Goal: Task Accomplishment & Management: Manage account settings

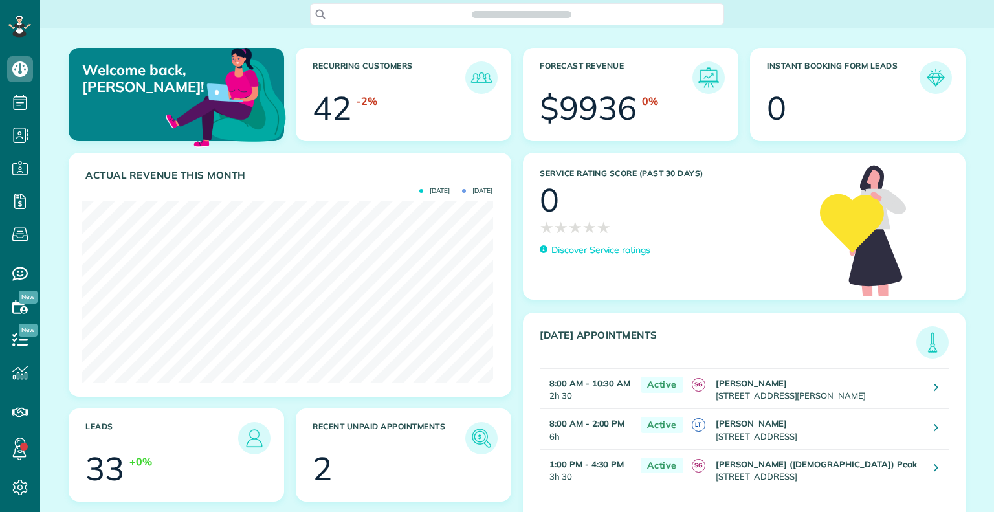
scroll to position [182, 410]
click at [23, 115] on span "Scheduling" at bounding box center [20, 115] width 26 height 1
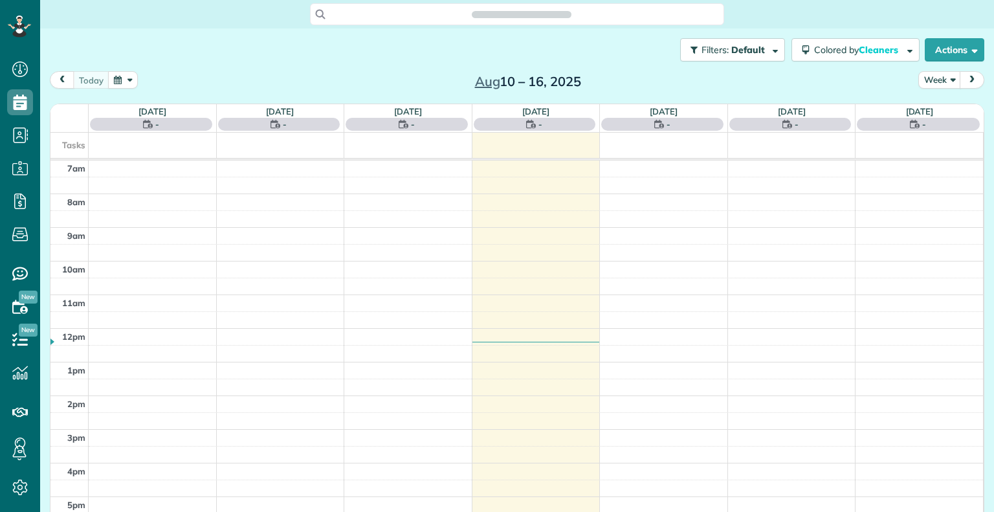
scroll to position [6, 6]
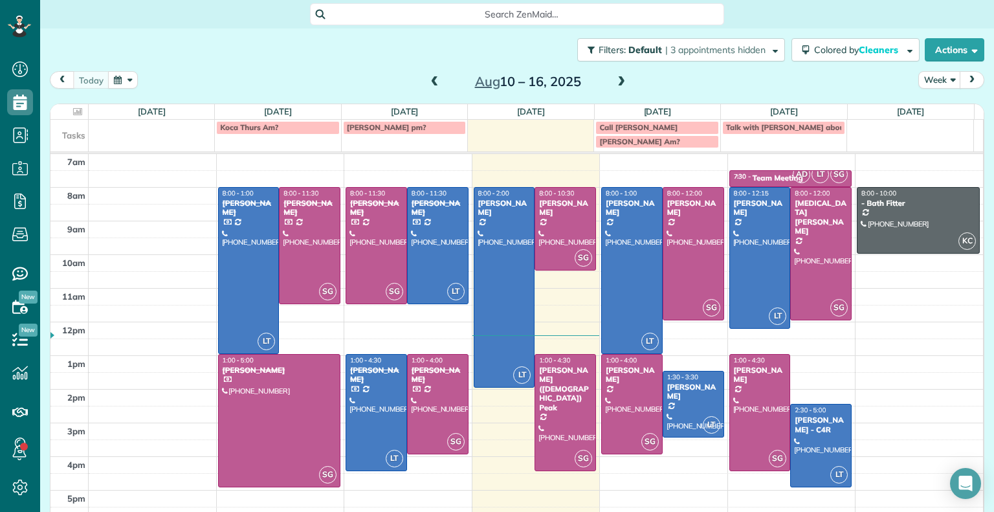
click at [618, 81] on span at bounding box center [621, 82] width 14 height 12
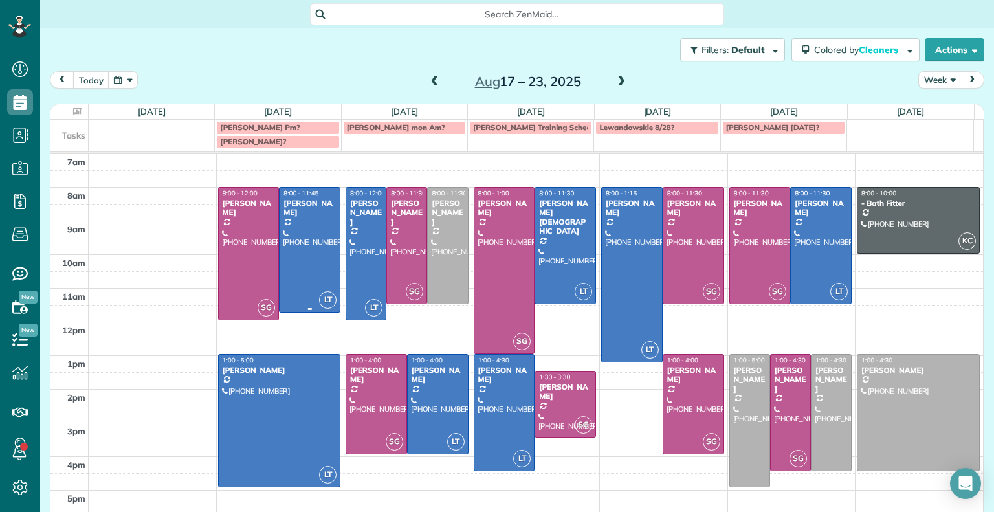
click at [309, 227] on div at bounding box center [309, 250] width 60 height 124
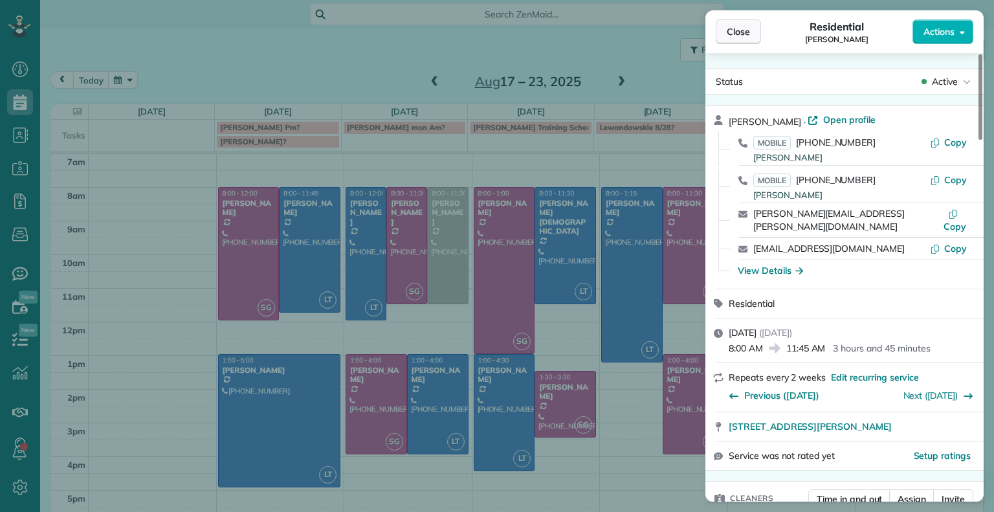
click at [730, 38] on button "Close" at bounding box center [737, 31] width 45 height 25
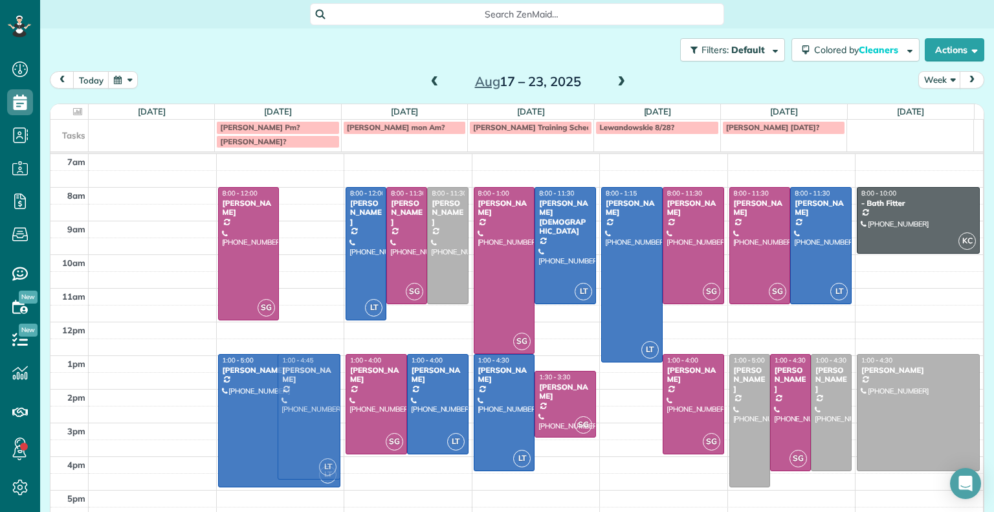
drag, startPoint x: 309, startPoint y: 248, endPoint x: 303, endPoint y: 416, distance: 168.3
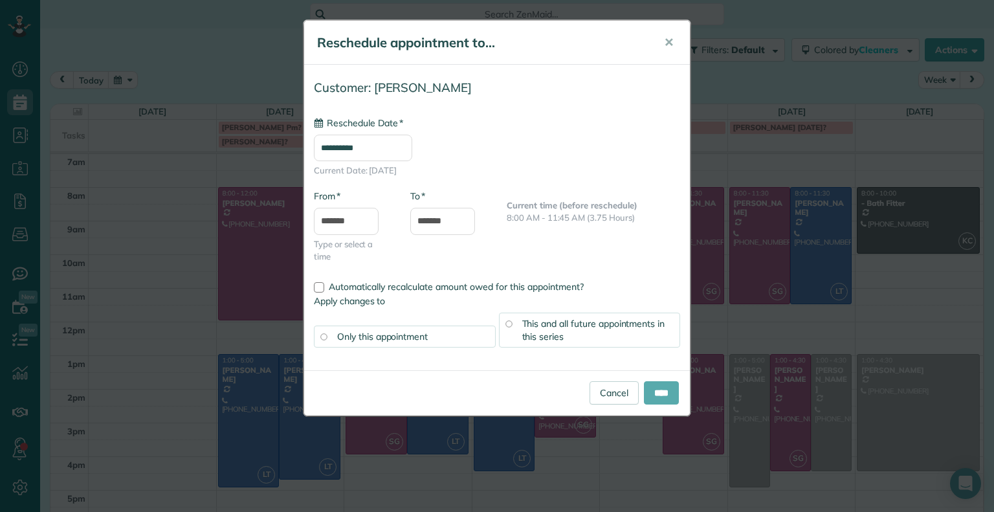
type input "**********"
click at [660, 391] on input "****" at bounding box center [661, 392] width 35 height 23
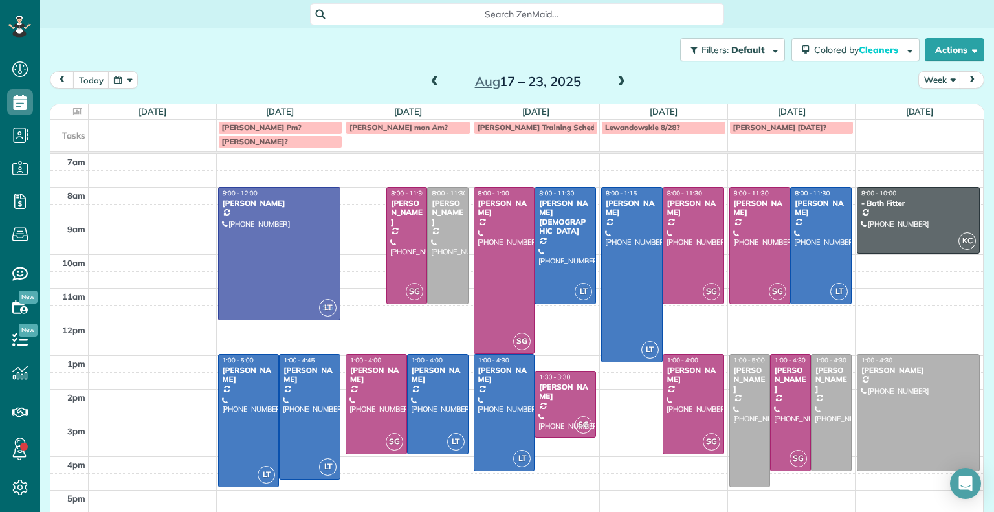
drag, startPoint x: 368, startPoint y: 232, endPoint x: 296, endPoint y: 228, distance: 71.9
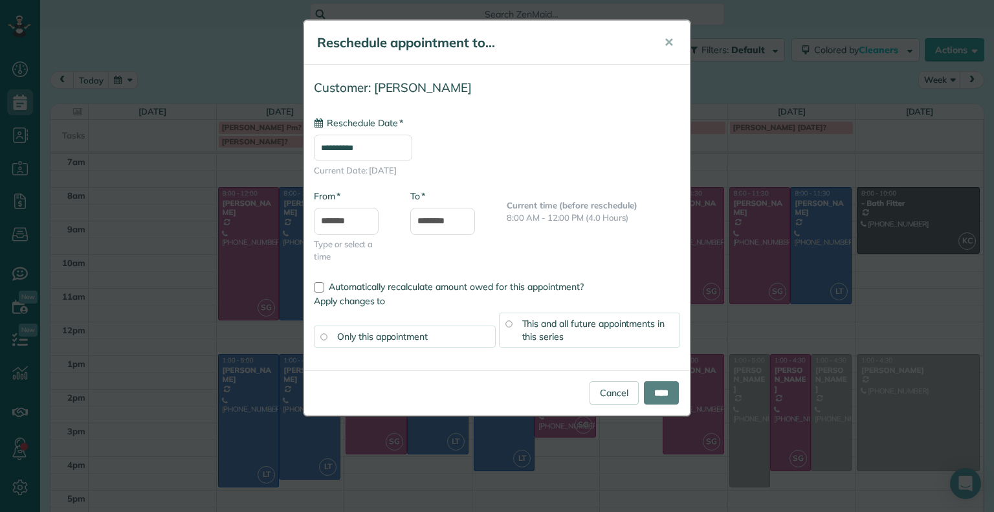
type input "**********"
click at [659, 395] on input "****" at bounding box center [661, 392] width 35 height 23
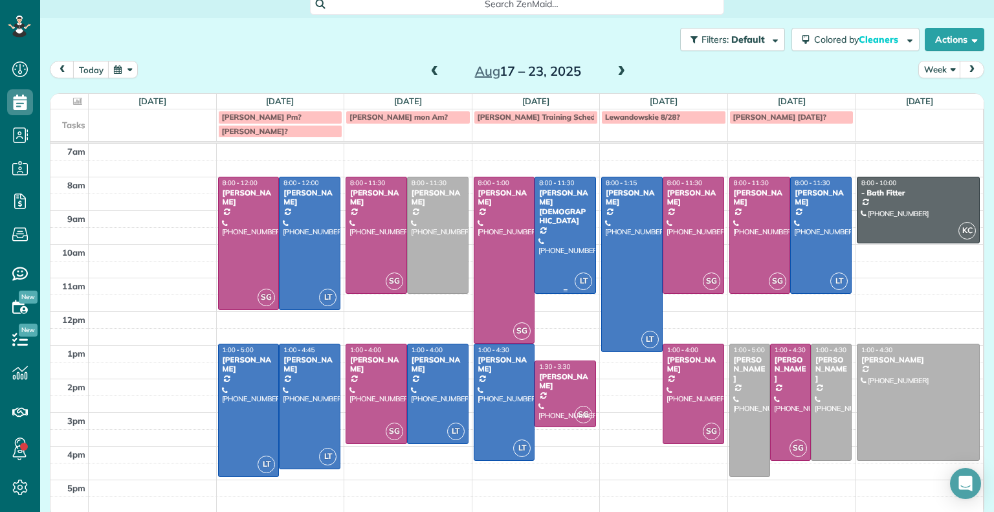
scroll to position [17, 0]
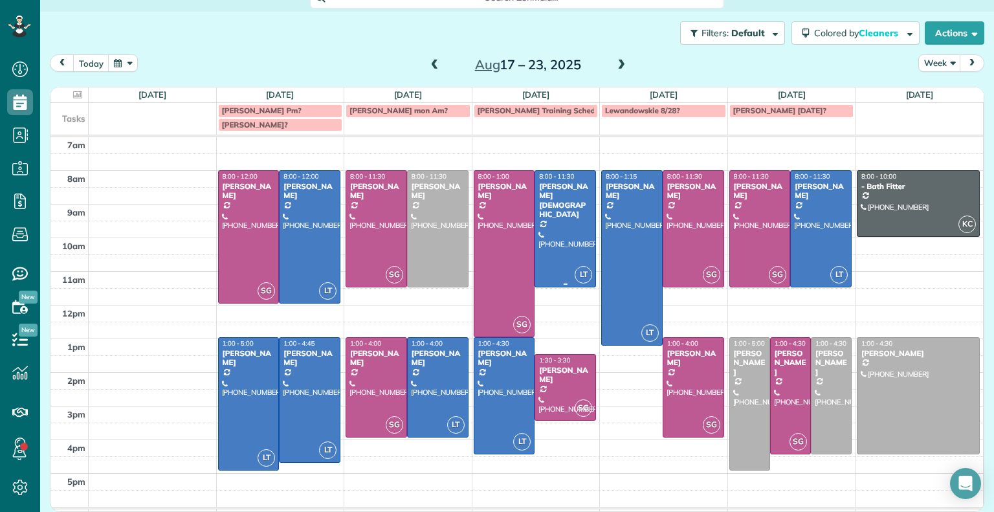
click at [886, 396] on div at bounding box center [918, 396] width 122 height 116
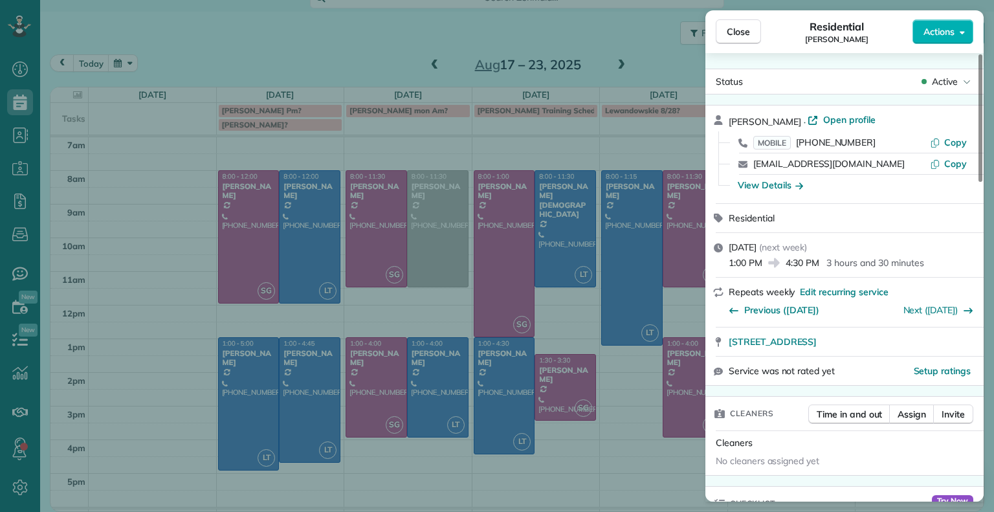
click at [962, 82] on div "Active" at bounding box center [946, 81] width 54 height 13
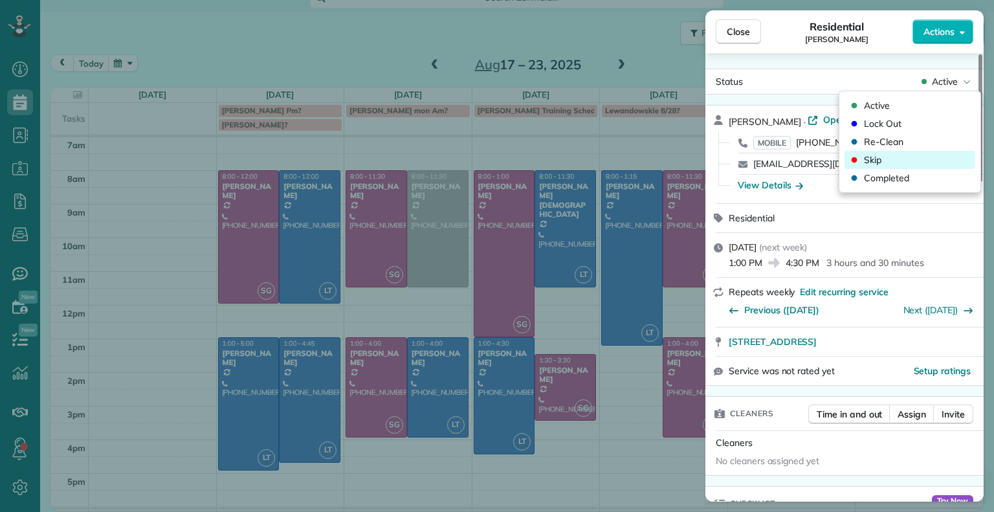
click at [908, 160] on div "Skip" at bounding box center [909, 160] width 131 height 18
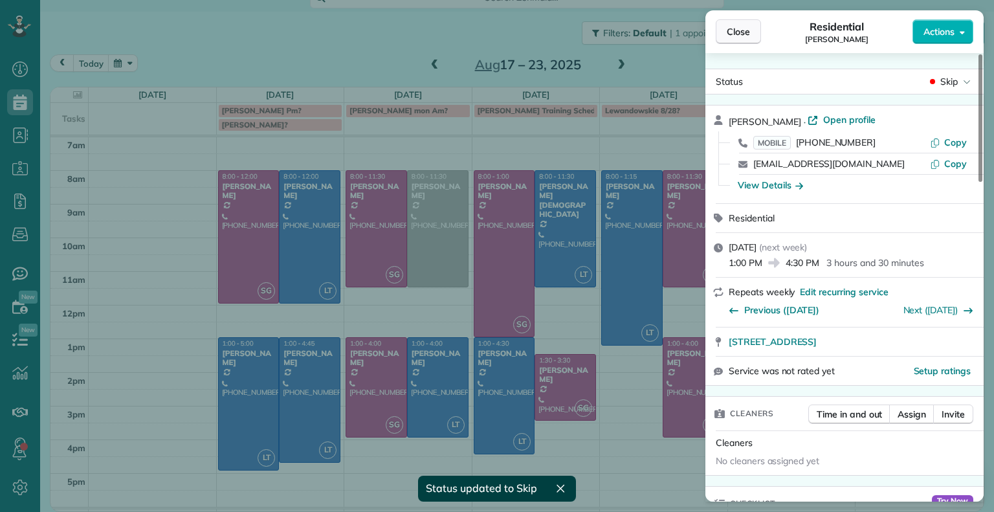
click at [748, 28] on span "Close" at bounding box center [737, 31] width 23 height 13
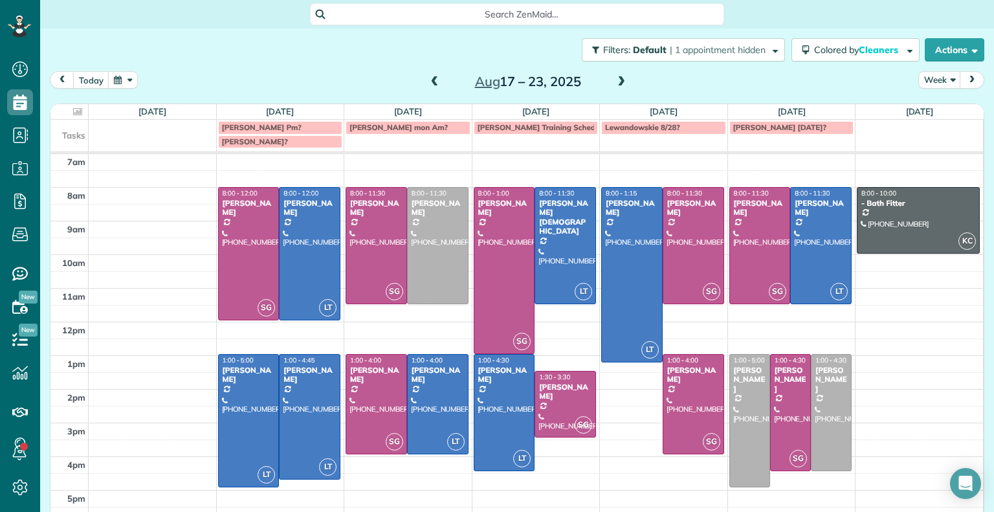
scroll to position [5, 0]
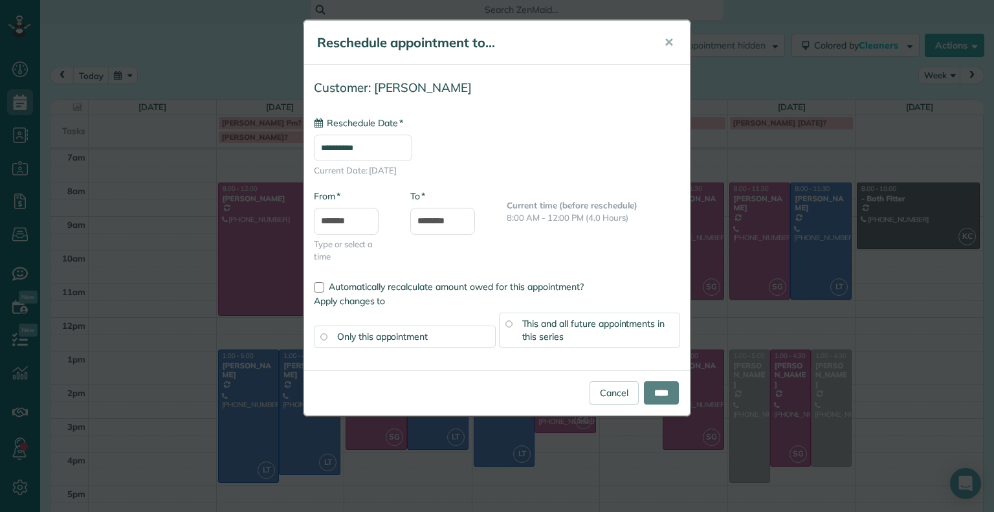
type input "**********"
click at [659, 392] on input "****" at bounding box center [661, 392] width 35 height 23
type input "**********"
click at [662, 403] on input "****" at bounding box center [661, 392] width 35 height 23
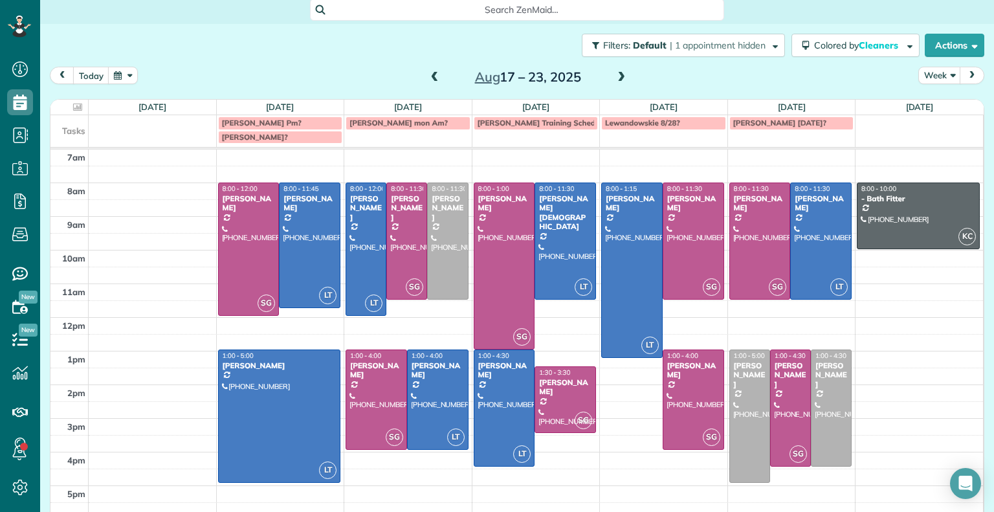
click at [449, 262] on div at bounding box center [447, 241] width 39 height 116
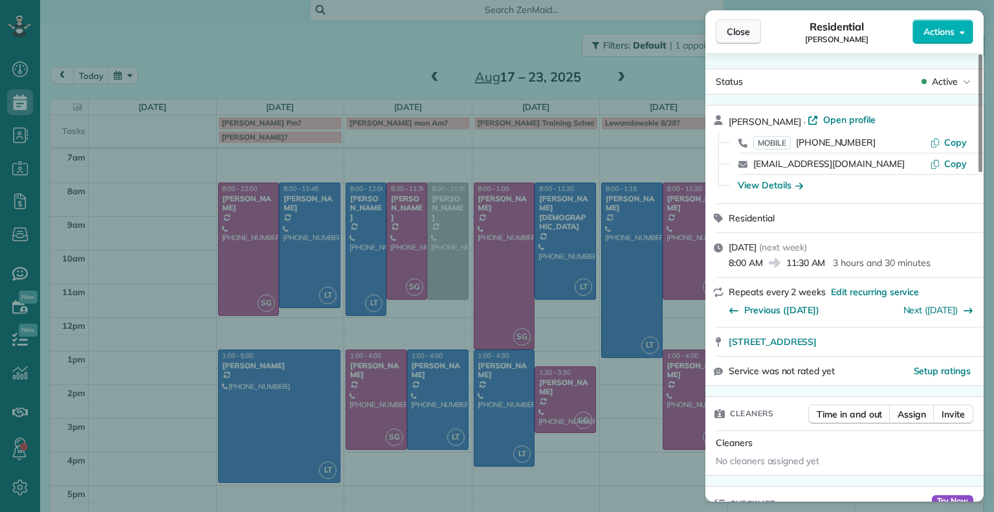
click at [742, 40] on button "Close" at bounding box center [737, 31] width 45 height 25
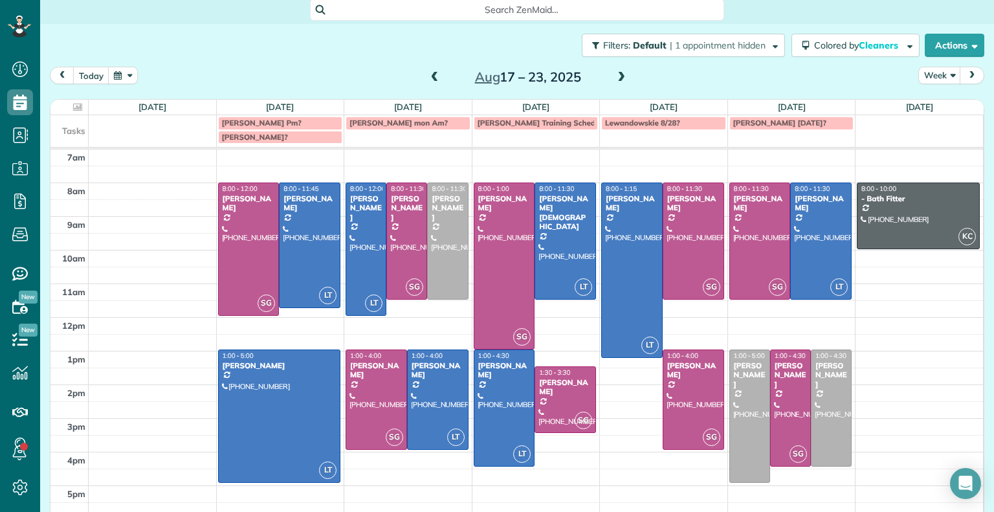
click at [440, 250] on div at bounding box center [447, 241] width 39 height 116
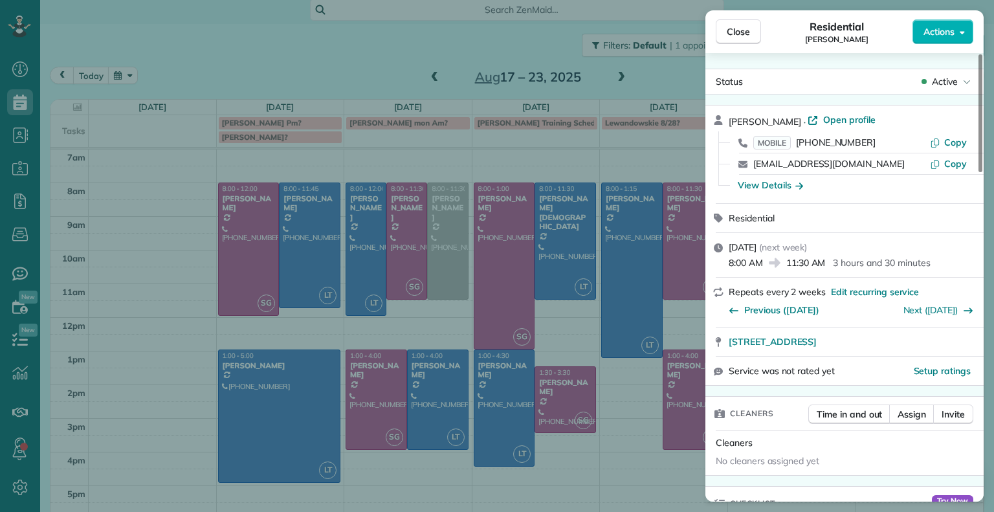
click at [446, 267] on div "Close Residential [PERSON_NAME] Actions Status Active [PERSON_NAME] · Open prof…" at bounding box center [497, 256] width 994 height 512
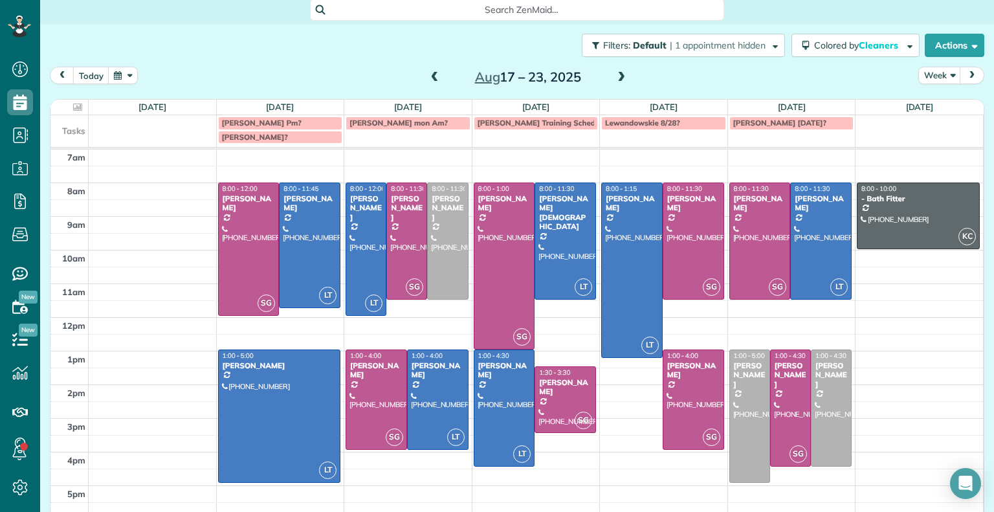
click at [436, 248] on div at bounding box center [447, 241] width 39 height 116
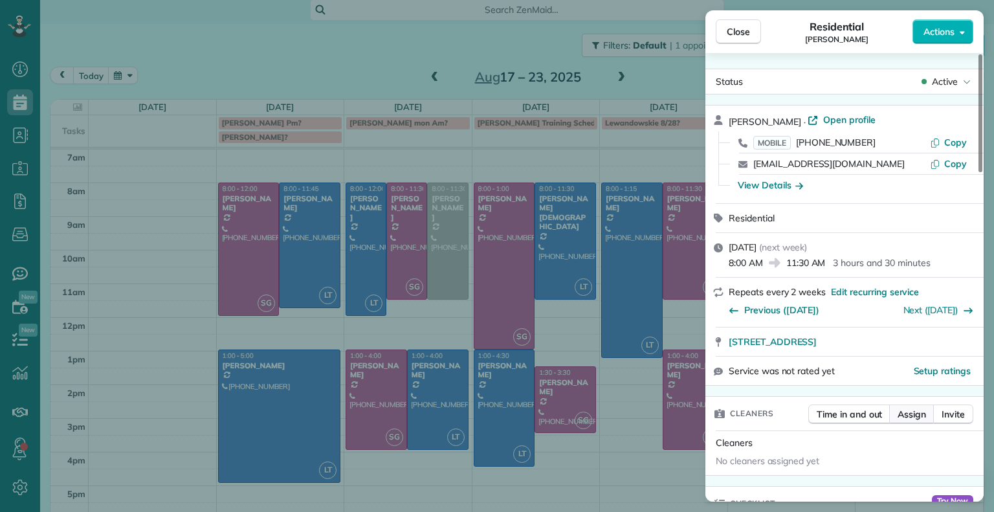
click at [919, 423] on button "Assign" at bounding box center [911, 413] width 45 height 19
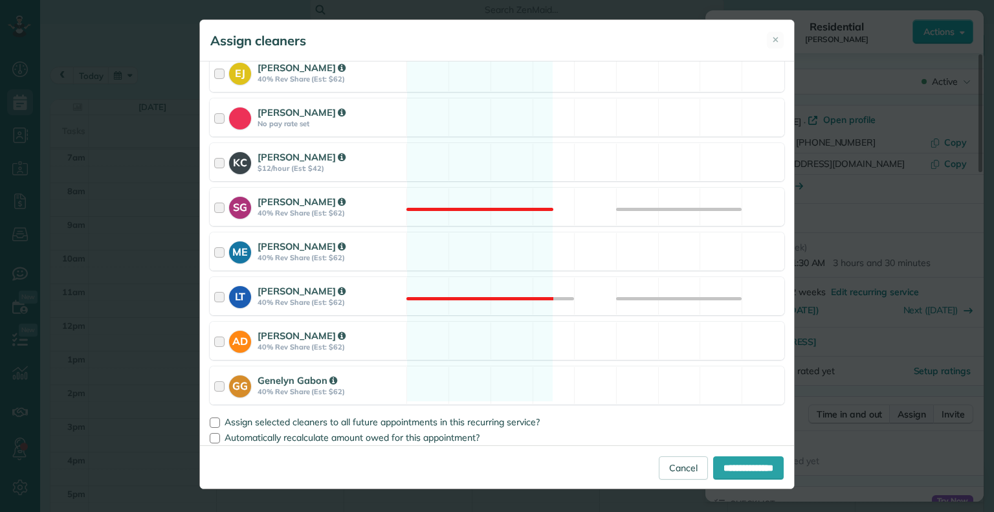
scroll to position [170, 0]
click at [221, 346] on div at bounding box center [221, 341] width 15 height 24
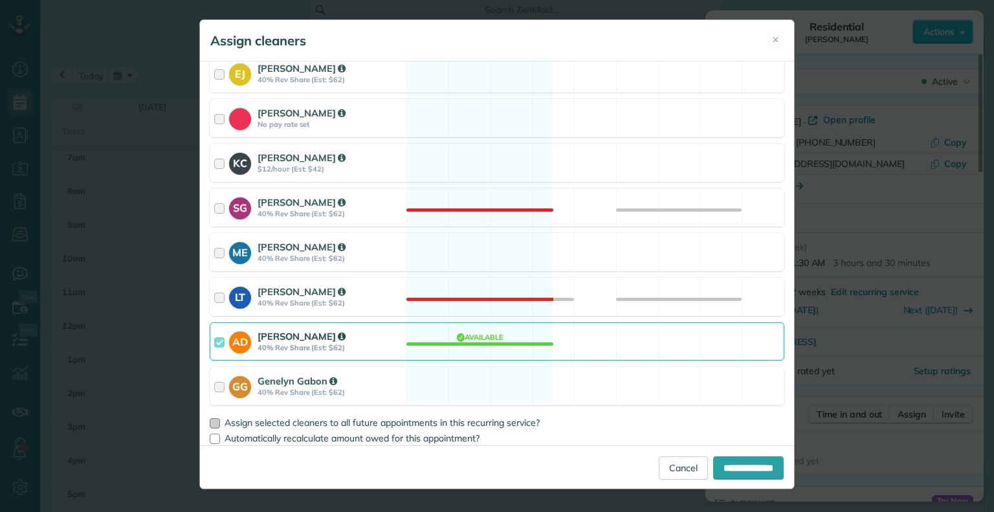
click at [215, 425] on div at bounding box center [215, 423] width 10 height 10
click at [730, 468] on input "**********" at bounding box center [748, 467] width 71 height 23
type input "**********"
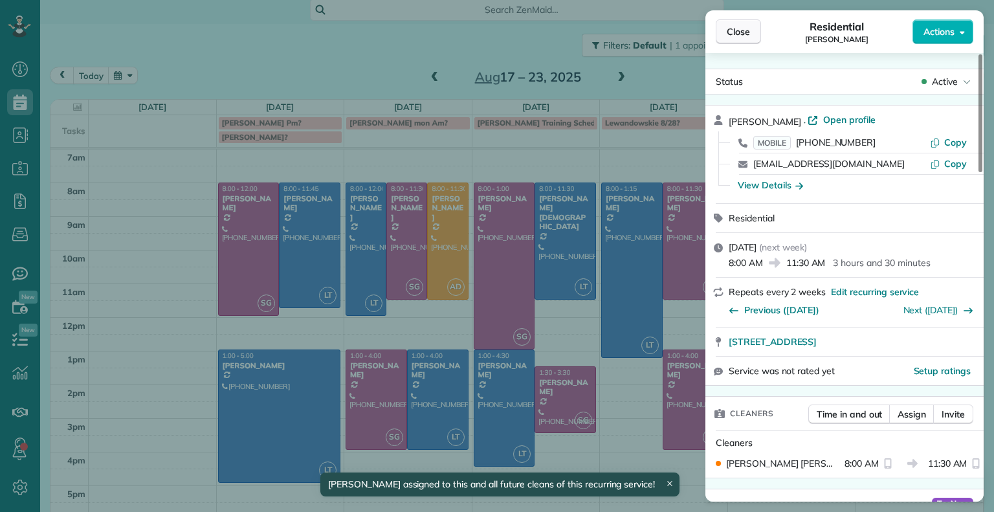
click at [745, 36] on span "Close" at bounding box center [737, 31] width 23 height 13
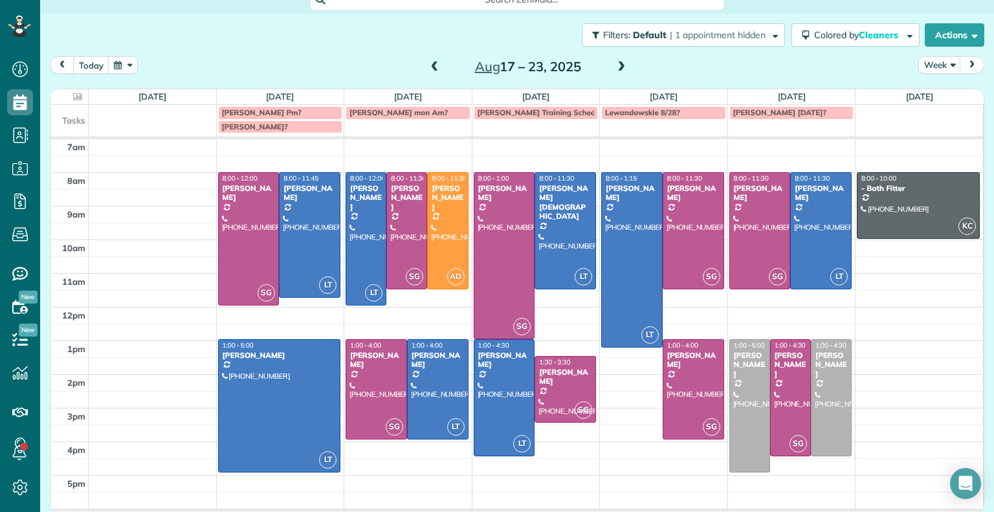
scroll to position [12, 0]
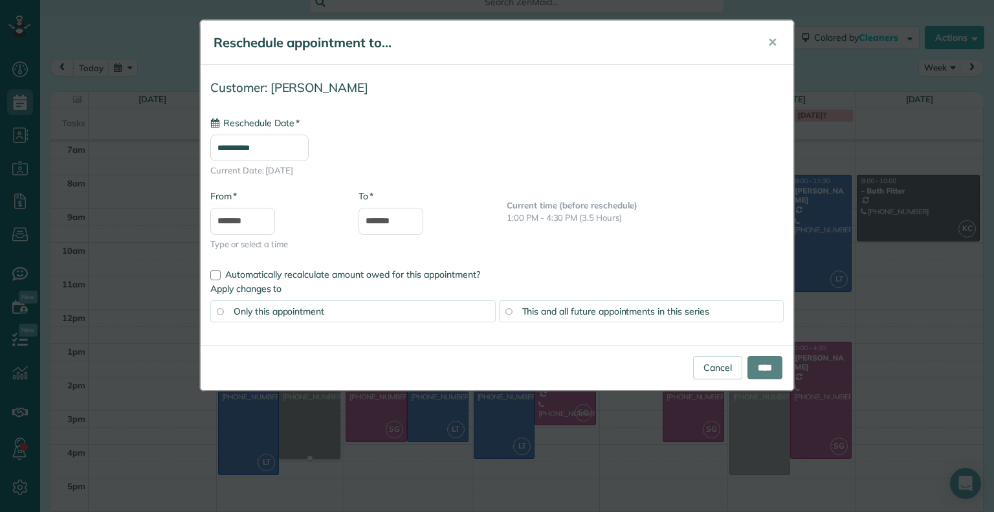
type input "**********"
click at [767, 373] on input "****" at bounding box center [764, 367] width 35 height 23
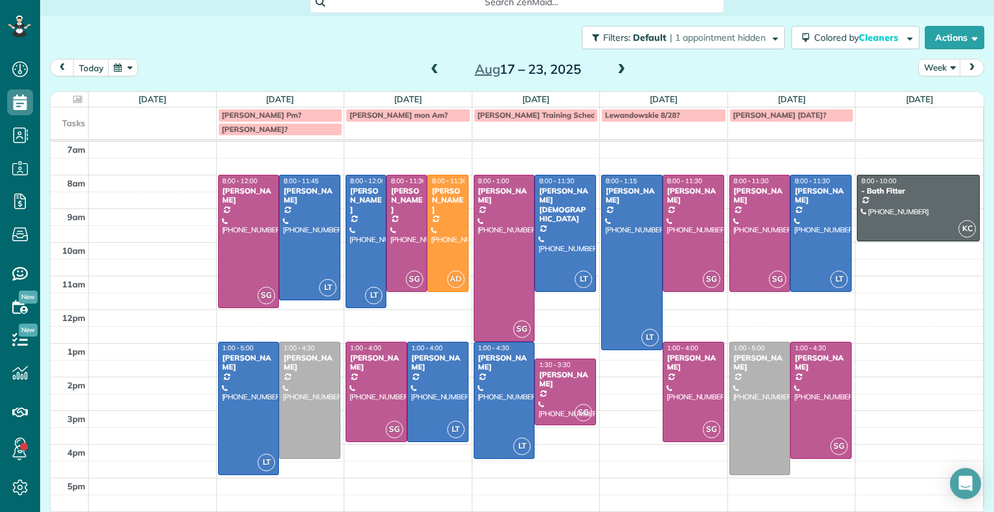
click at [794, 116] on span "[PERSON_NAME] [DATE]?" at bounding box center [779, 115] width 93 height 10
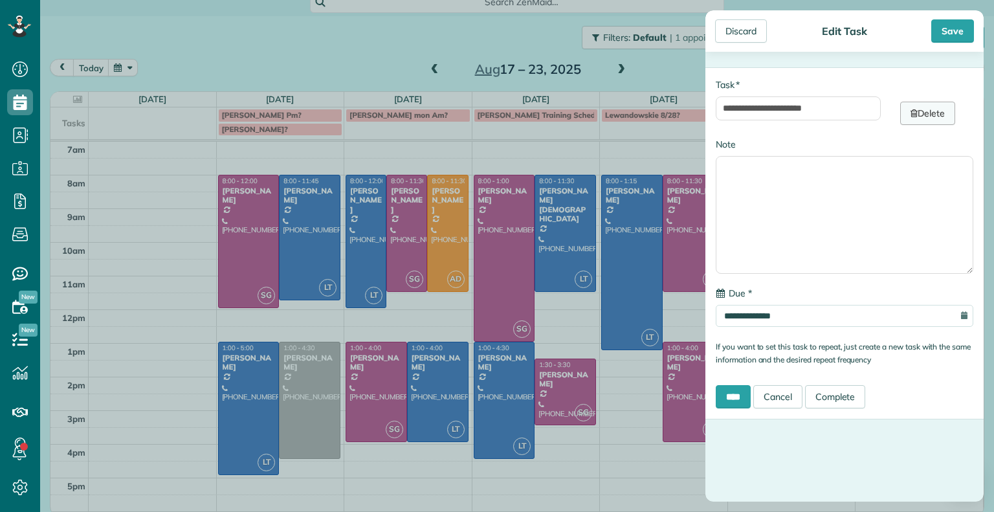
click at [919, 115] on link "Delete" at bounding box center [927, 113] width 55 height 23
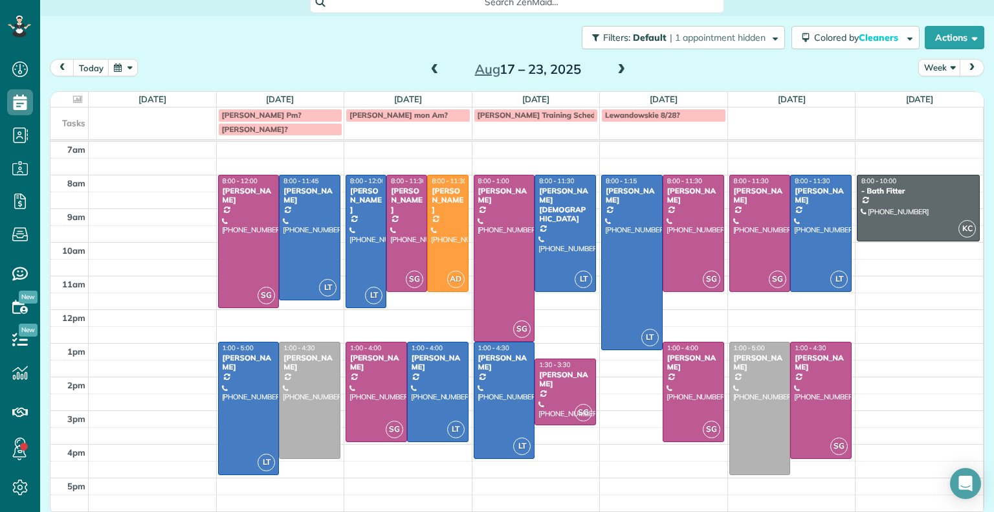
click at [407, 118] on div "[PERSON_NAME] mon Am?" at bounding box center [407, 115] width 117 height 9
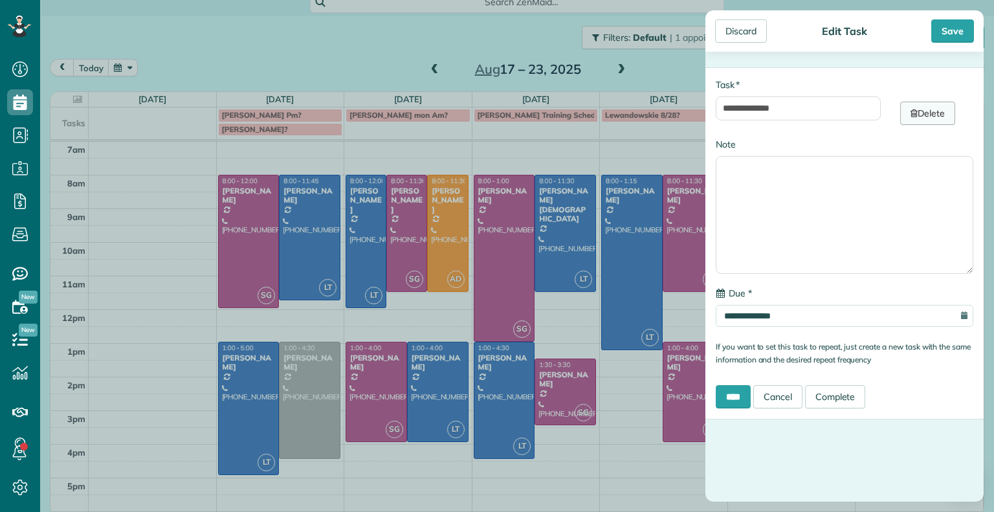
click at [929, 116] on link "Delete" at bounding box center [927, 113] width 55 height 23
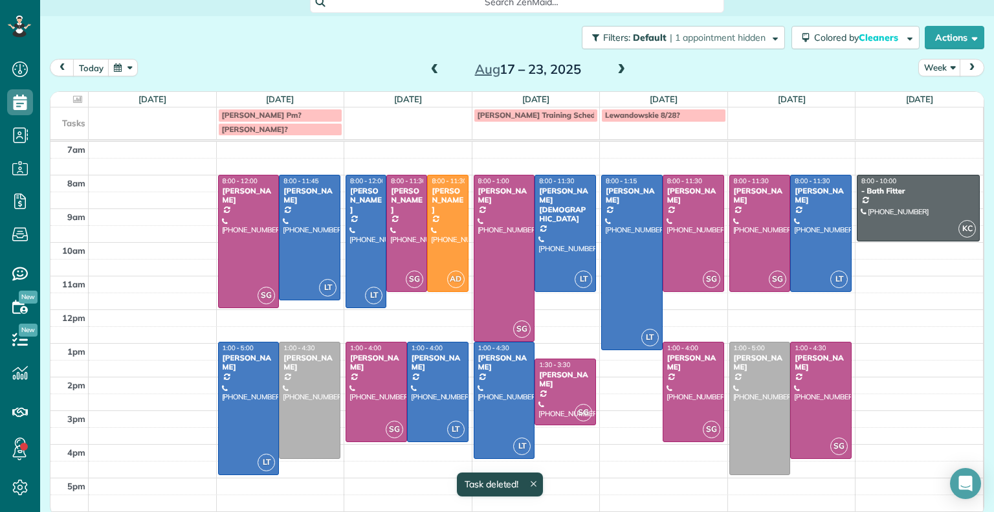
click at [284, 131] on div "[PERSON_NAME]?" at bounding box center [280, 129] width 117 height 9
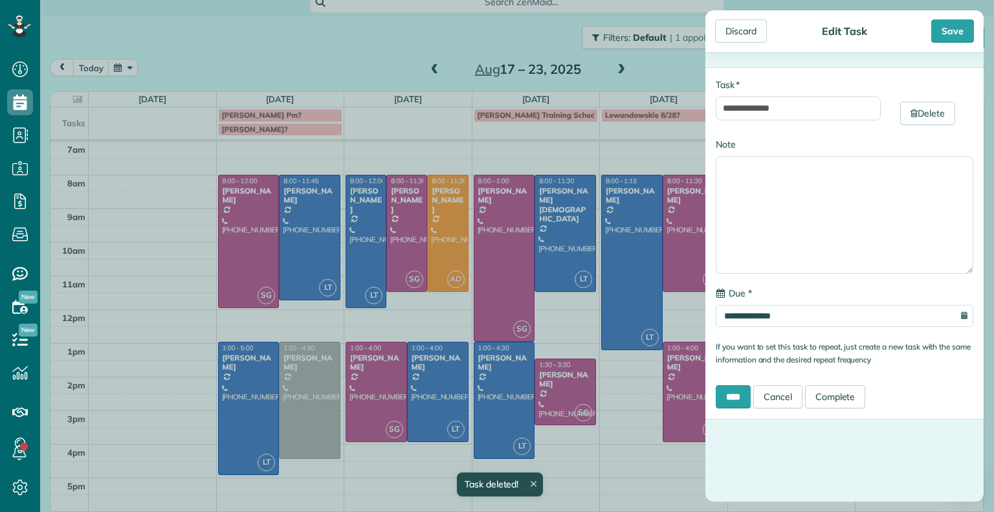
click at [924, 97] on div "Delete" at bounding box center [936, 101] width 93 height 47
click at [924, 98] on div "Delete" at bounding box center [936, 101] width 93 height 47
click at [915, 119] on link "Delete" at bounding box center [927, 113] width 55 height 23
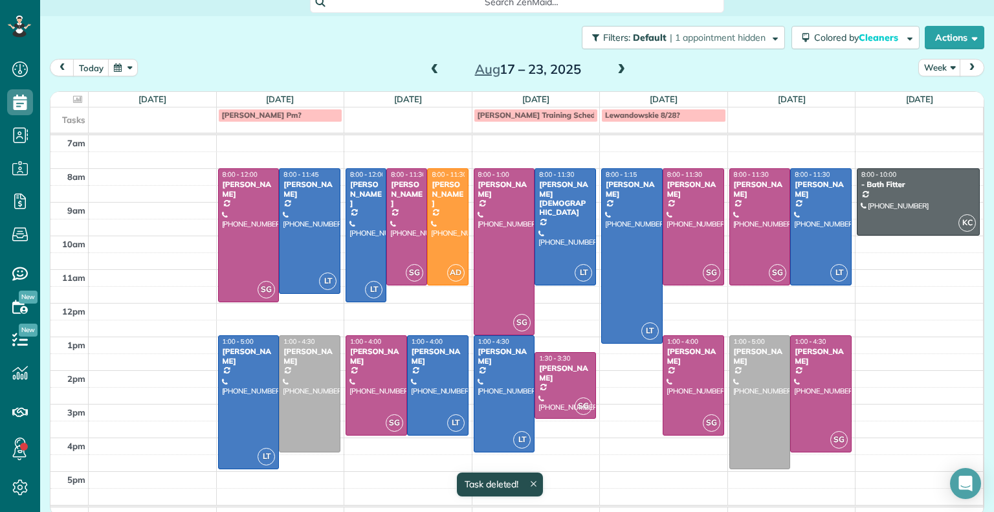
click at [274, 118] on div "[PERSON_NAME] Pm?" at bounding box center [280, 115] width 117 height 9
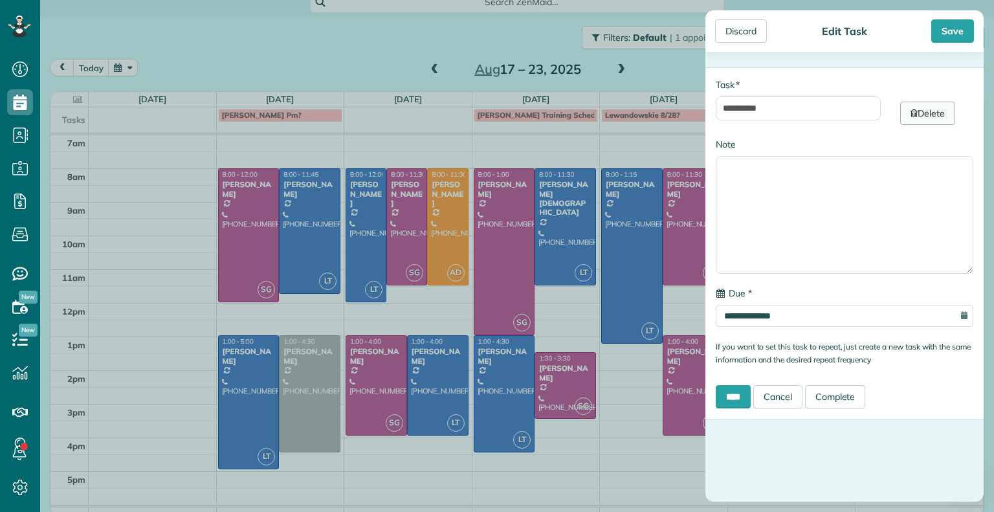
click at [916, 116] on link "Delete" at bounding box center [927, 113] width 55 height 23
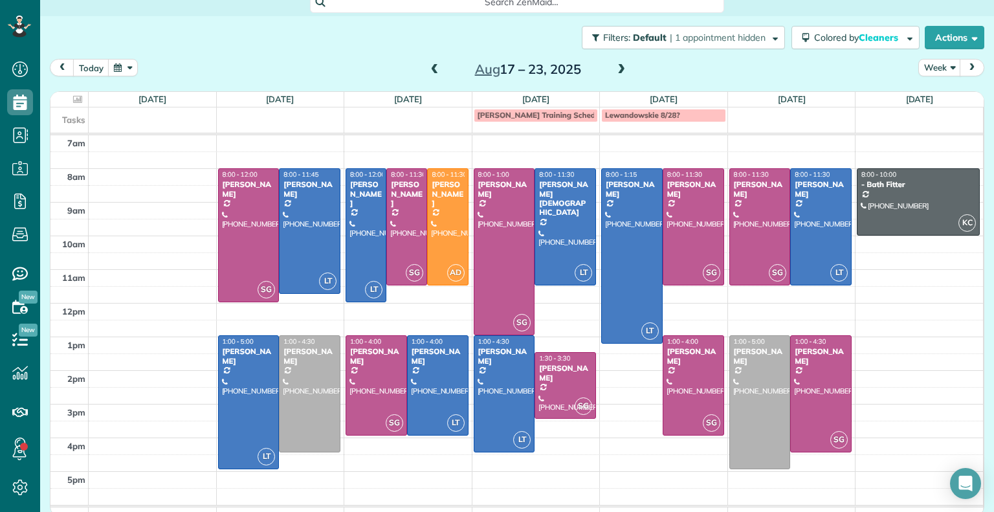
click at [614, 71] on span at bounding box center [621, 70] width 14 height 12
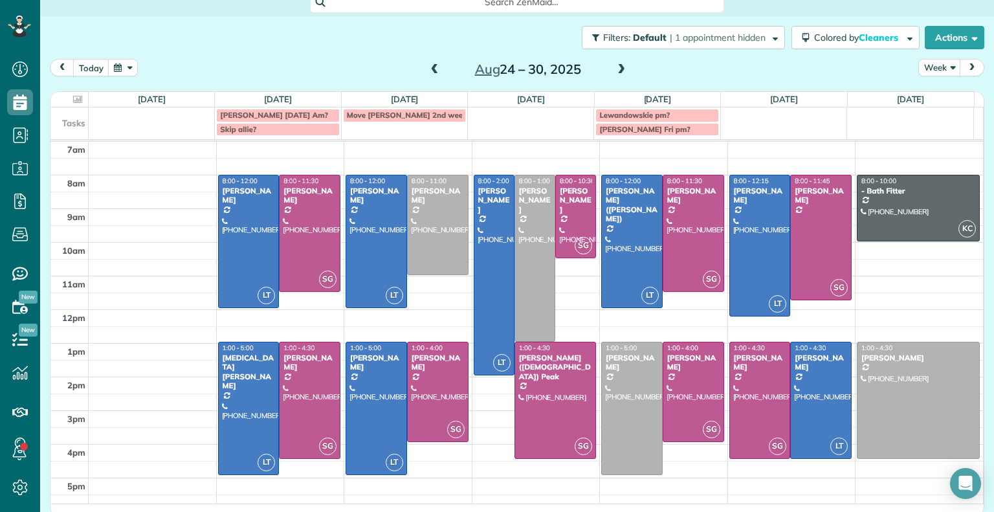
click at [646, 403] on div at bounding box center [632, 408] width 60 height 132
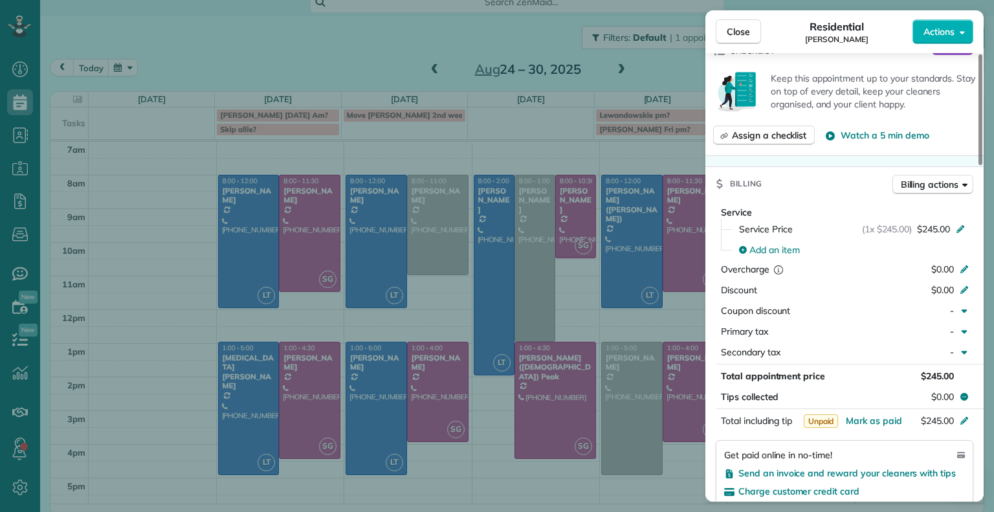
scroll to position [452, 0]
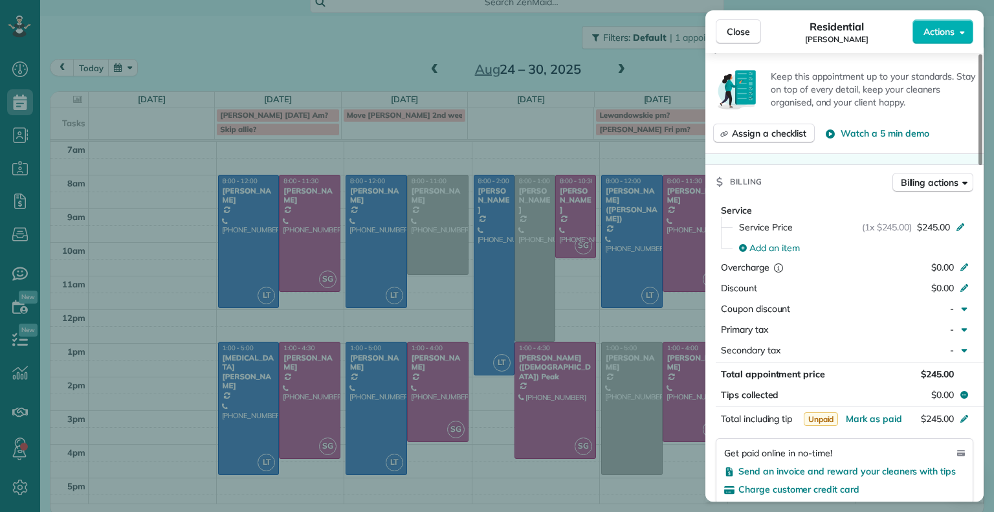
click at [673, 468] on div "Close Residential [PERSON_NAME] Actions Status Active [PERSON_NAME] · Open prof…" at bounding box center [497, 256] width 994 height 512
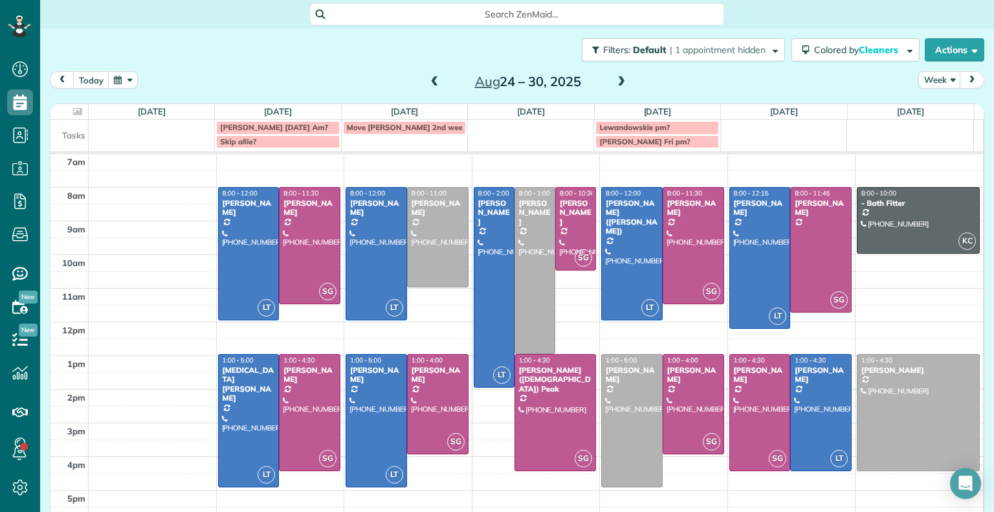
click at [428, 80] on span at bounding box center [435, 82] width 14 height 12
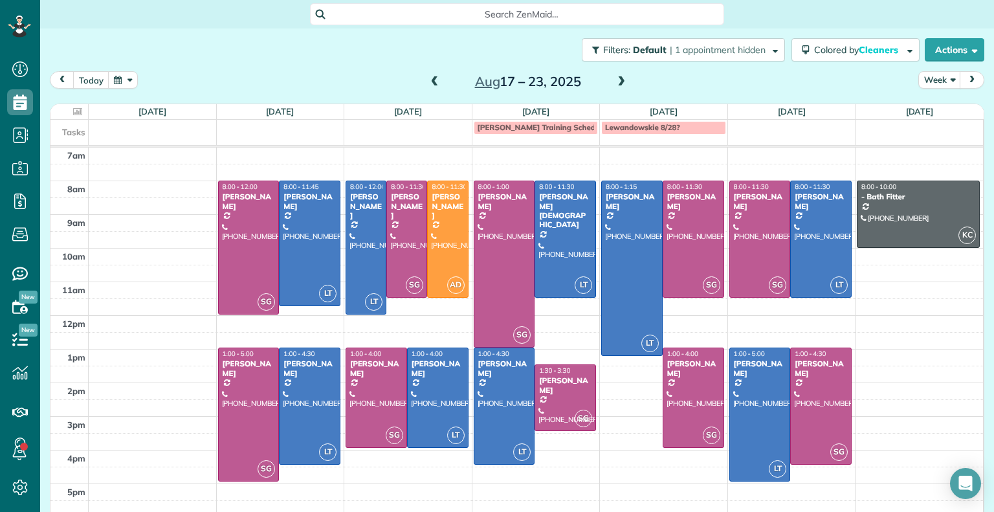
click at [428, 80] on span at bounding box center [435, 82] width 14 height 12
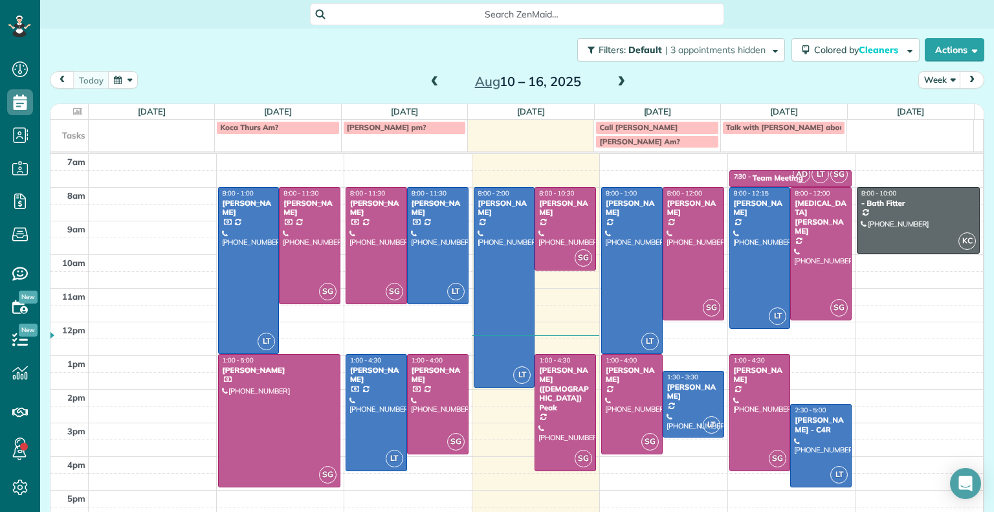
click at [428, 80] on span at bounding box center [435, 82] width 14 height 12
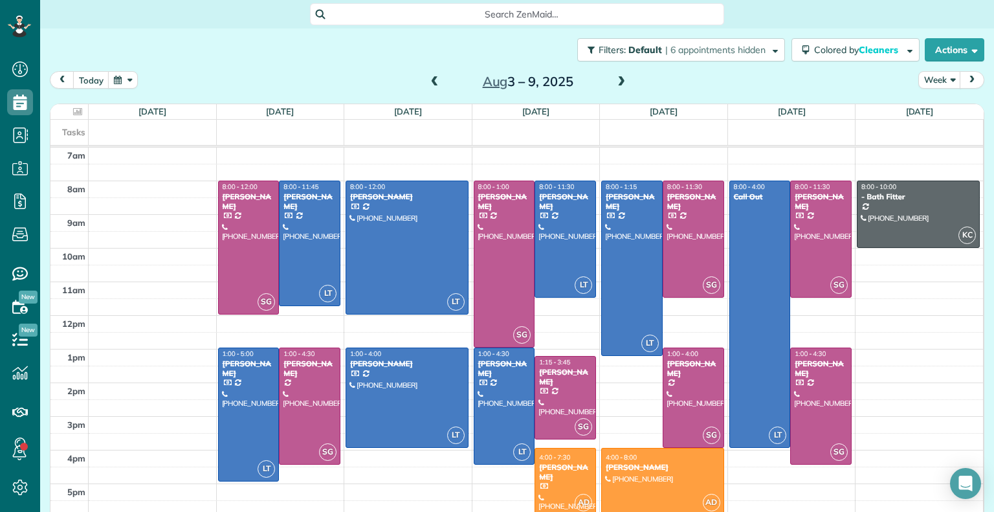
click at [428, 80] on span at bounding box center [435, 82] width 14 height 12
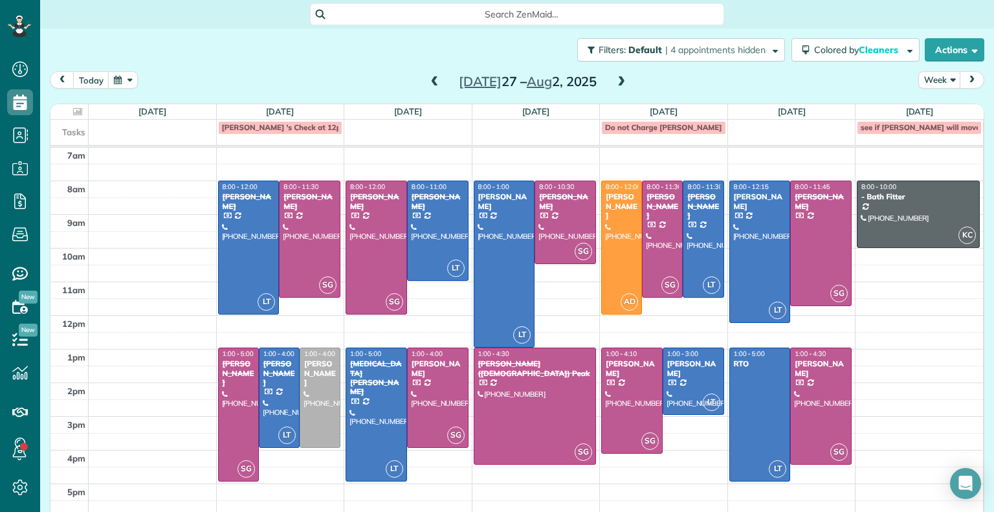
click at [428, 80] on span at bounding box center [435, 82] width 14 height 12
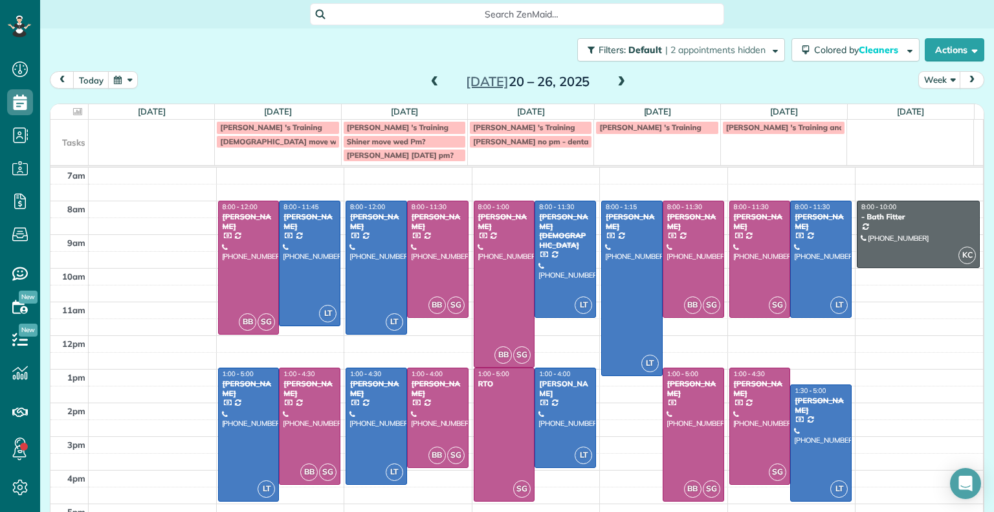
click at [428, 80] on span at bounding box center [435, 82] width 14 height 12
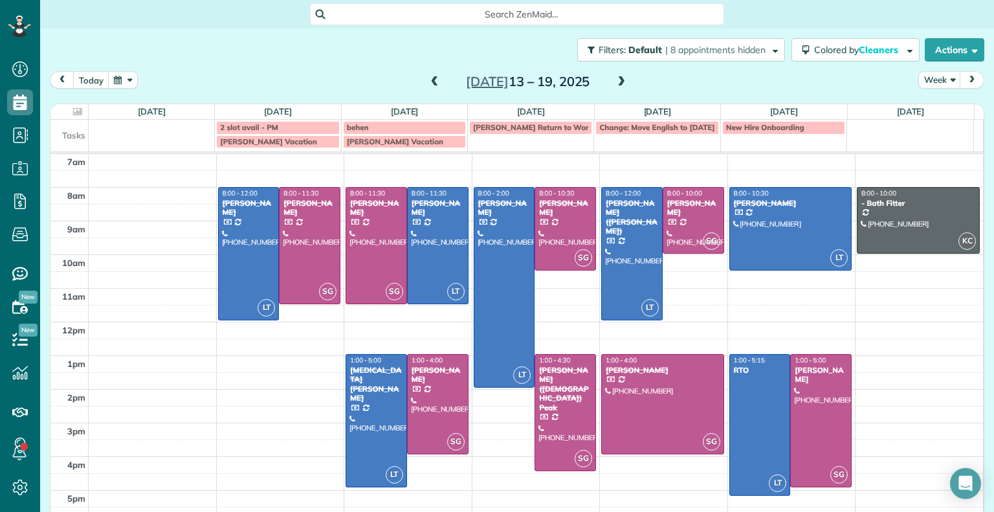
click at [428, 80] on span at bounding box center [435, 82] width 14 height 12
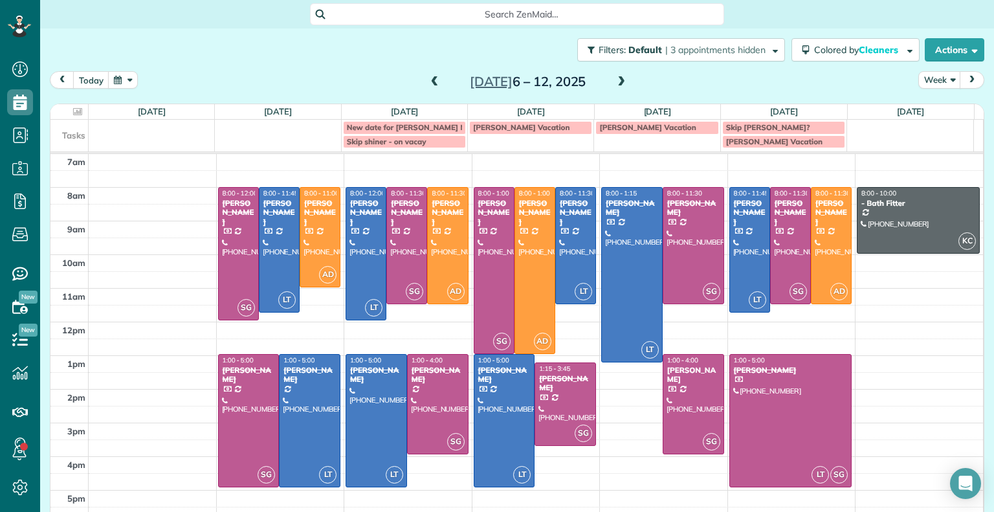
click at [428, 80] on span at bounding box center [435, 82] width 14 height 12
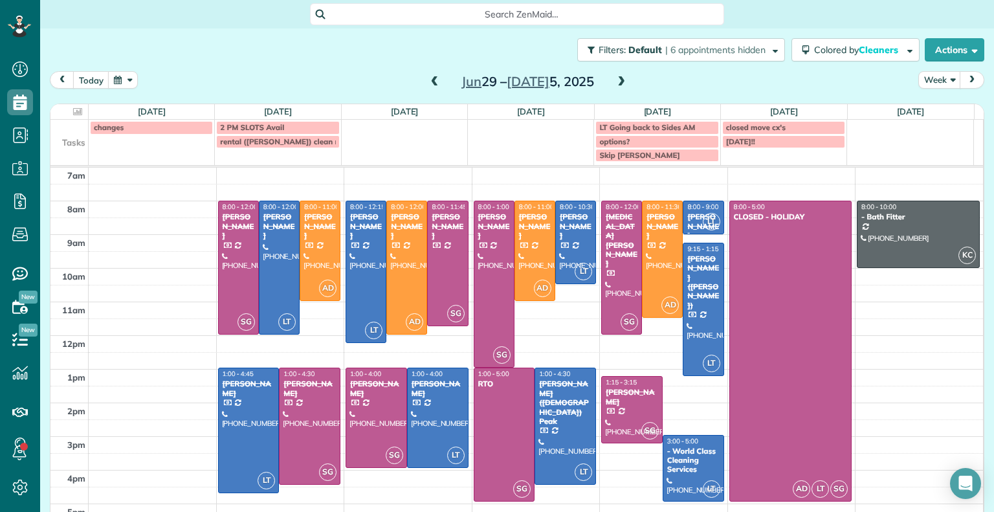
click at [428, 82] on span at bounding box center [435, 82] width 14 height 12
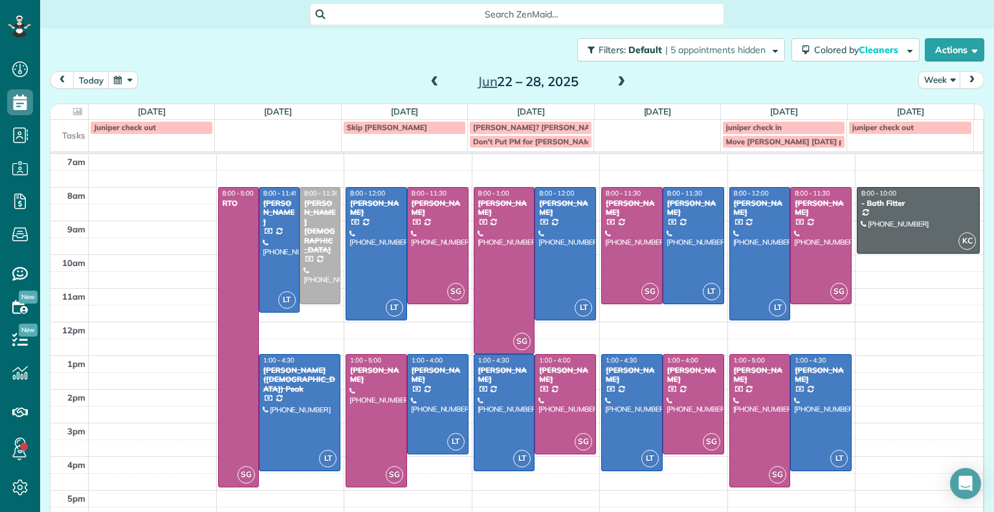
click at [428, 82] on span at bounding box center [435, 82] width 14 height 12
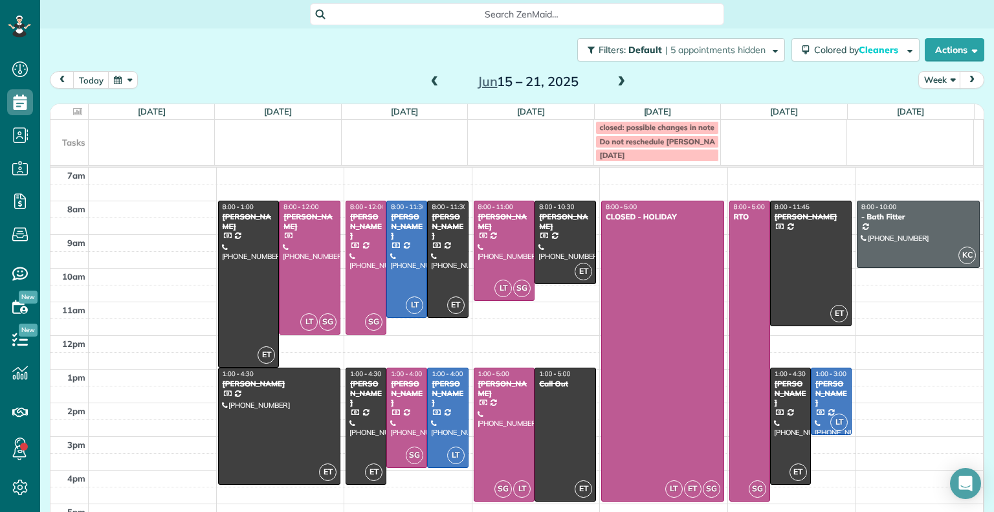
click at [615, 82] on span at bounding box center [621, 82] width 14 height 12
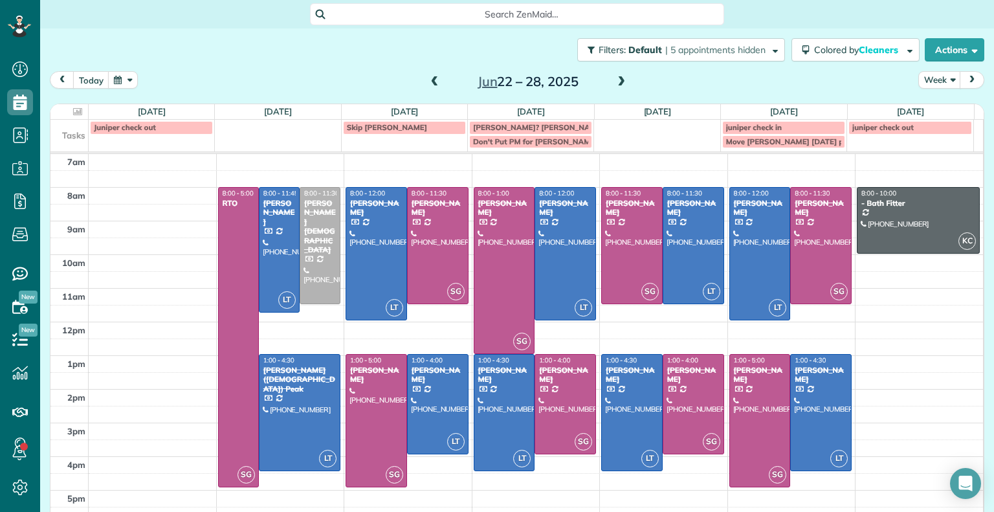
click at [615, 83] on span at bounding box center [621, 82] width 14 height 12
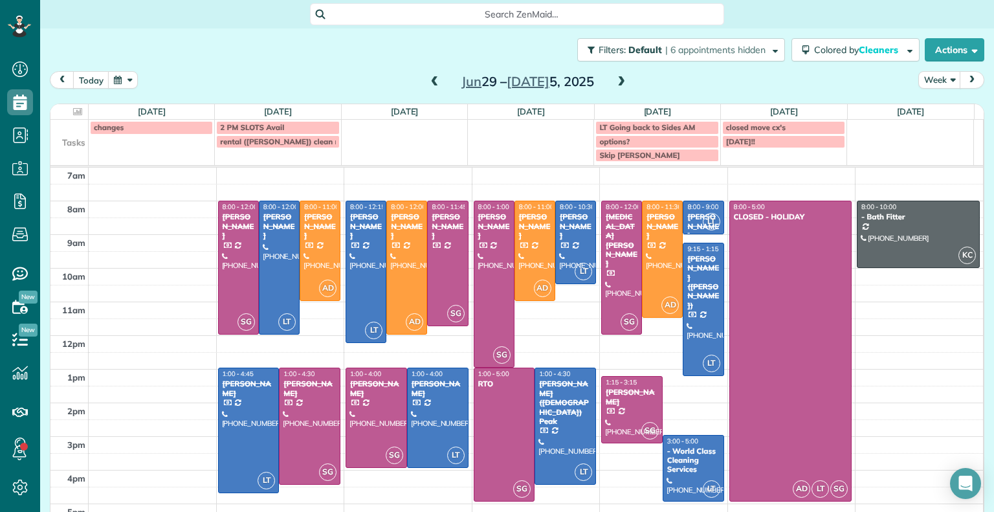
click at [615, 83] on span at bounding box center [621, 82] width 14 height 12
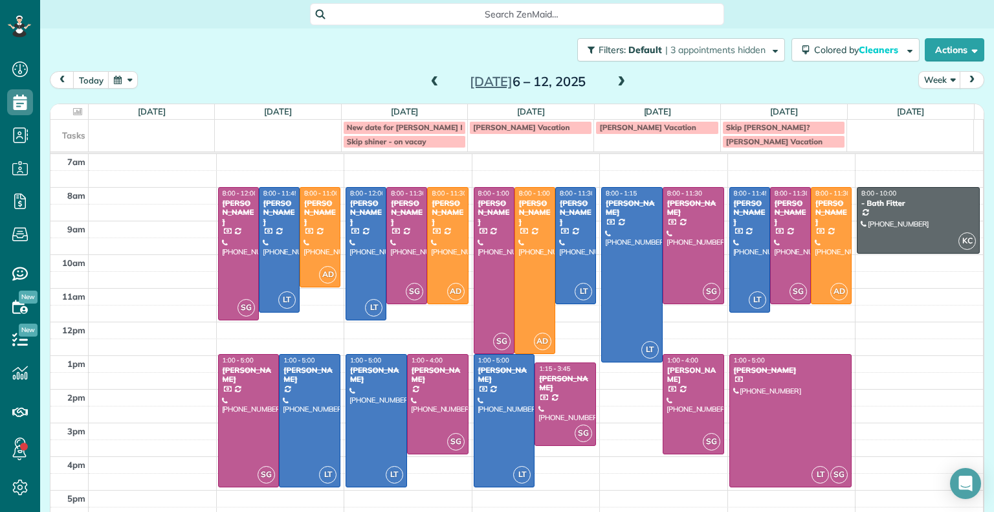
click at [614, 82] on span at bounding box center [621, 82] width 14 height 12
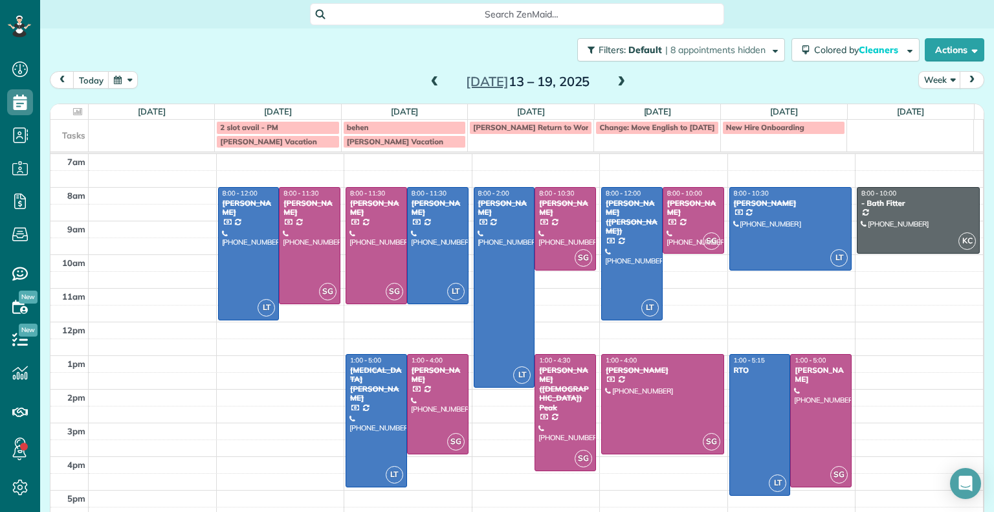
click at [614, 82] on span at bounding box center [621, 82] width 14 height 12
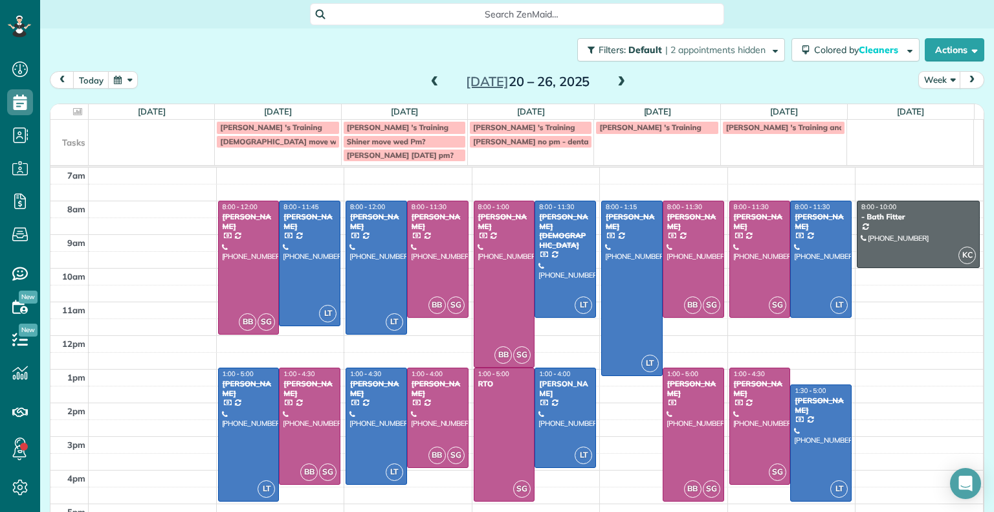
click at [614, 82] on span at bounding box center [621, 82] width 14 height 12
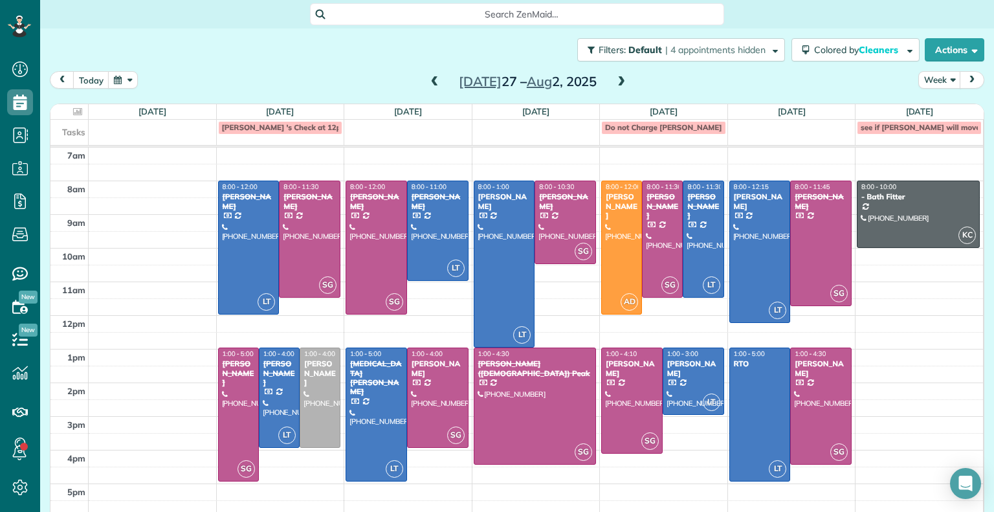
click at [614, 82] on span at bounding box center [621, 82] width 14 height 12
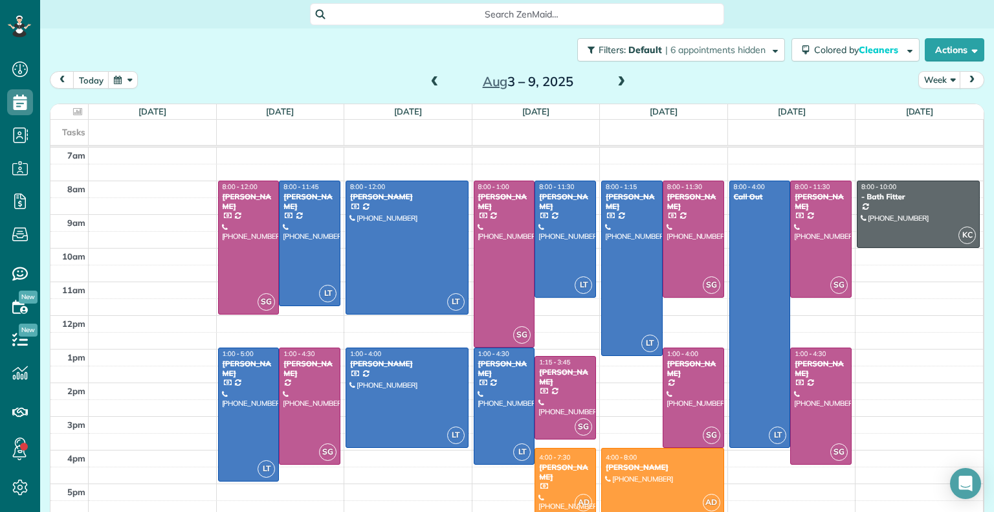
click at [614, 82] on span at bounding box center [621, 82] width 14 height 12
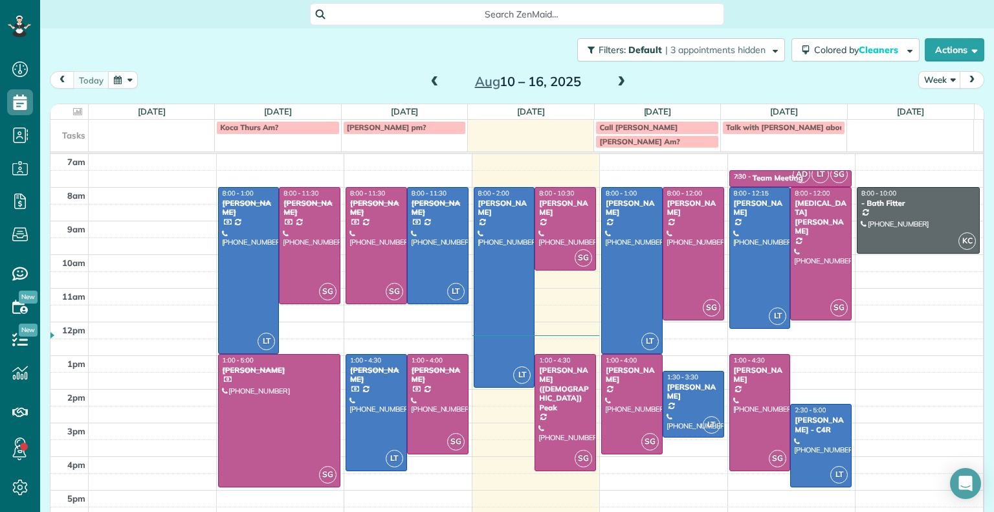
click at [614, 82] on span at bounding box center [621, 82] width 14 height 12
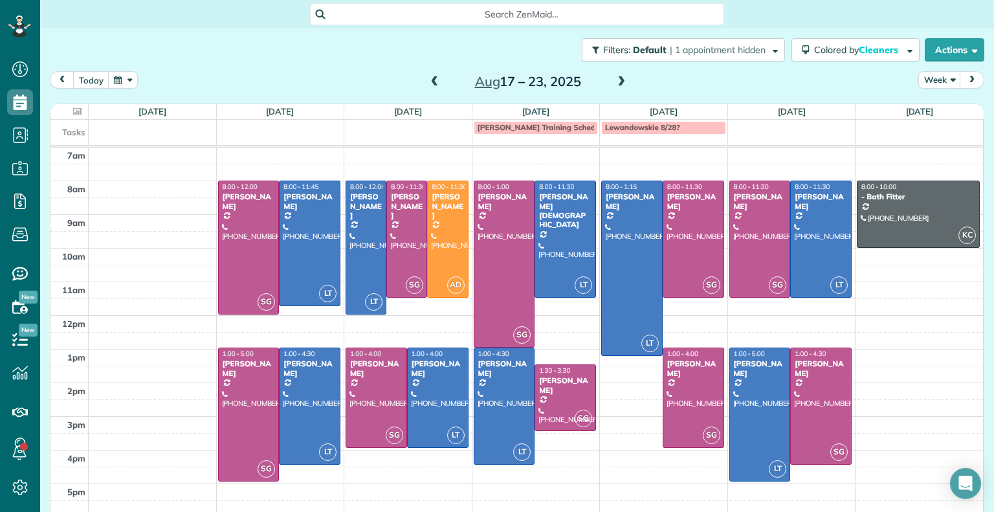
click at [429, 85] on span at bounding box center [435, 82] width 14 height 12
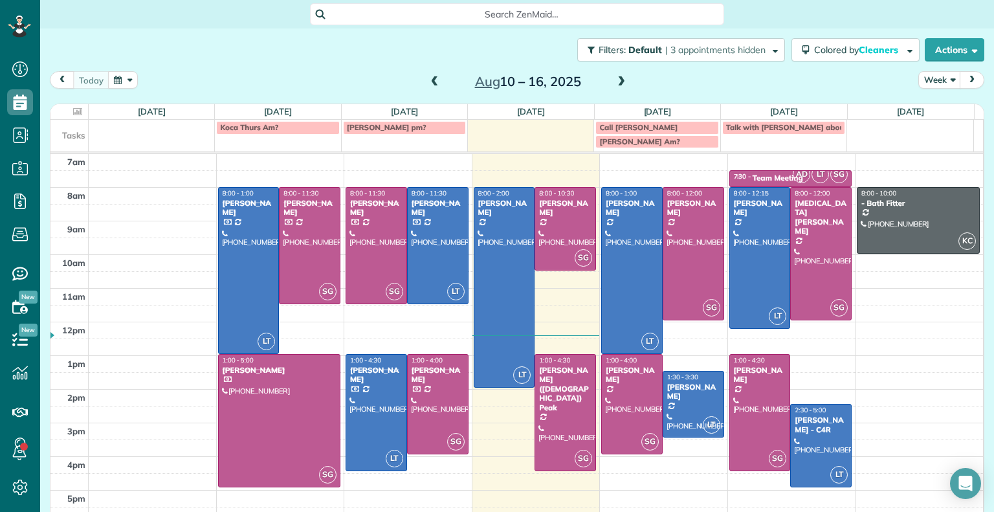
click at [429, 85] on span at bounding box center [435, 82] width 14 height 12
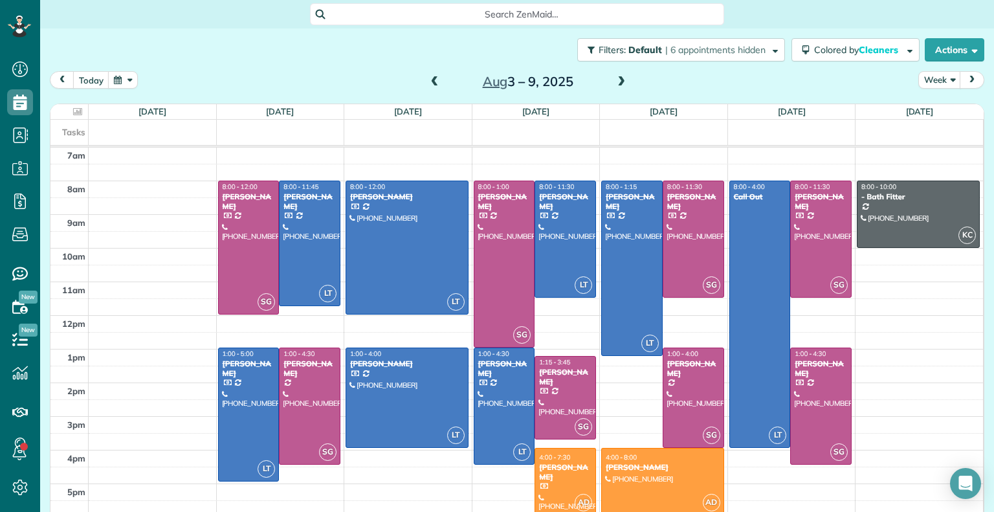
click at [429, 85] on span at bounding box center [435, 82] width 14 height 12
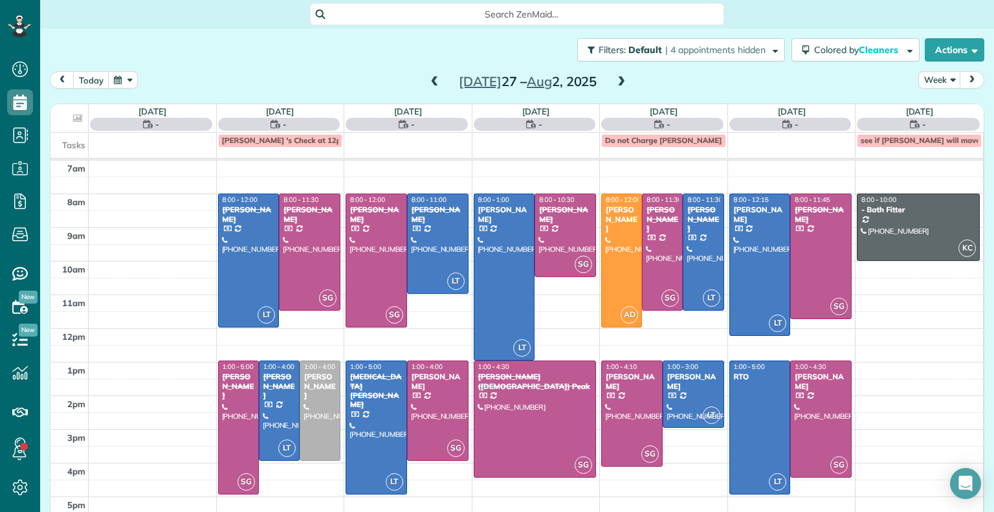
click at [429, 85] on span at bounding box center [435, 82] width 14 height 12
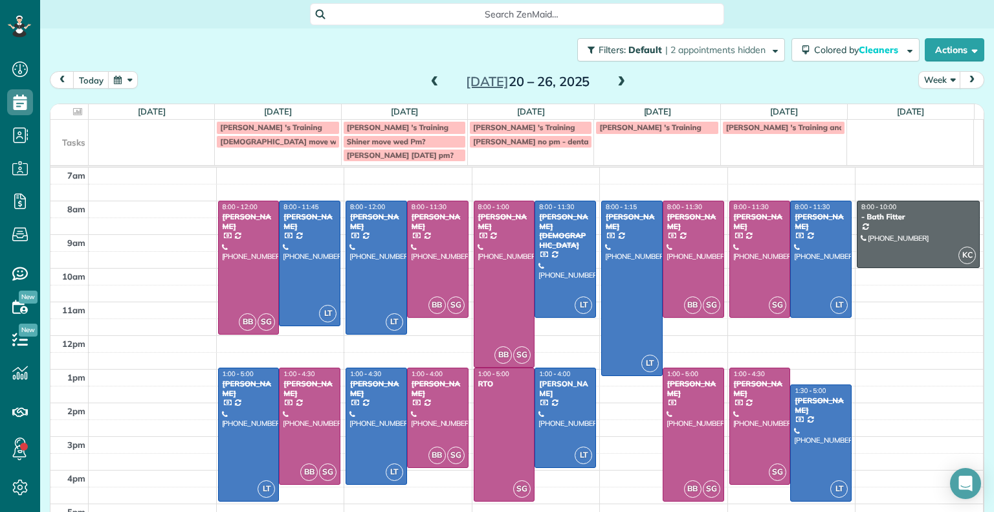
click at [429, 85] on span at bounding box center [435, 82] width 14 height 12
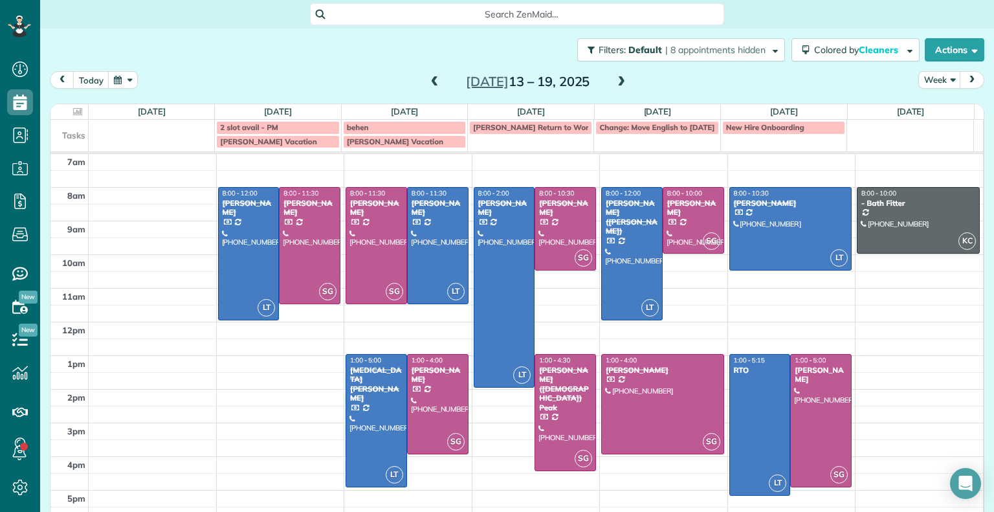
click at [429, 85] on span at bounding box center [435, 82] width 14 height 12
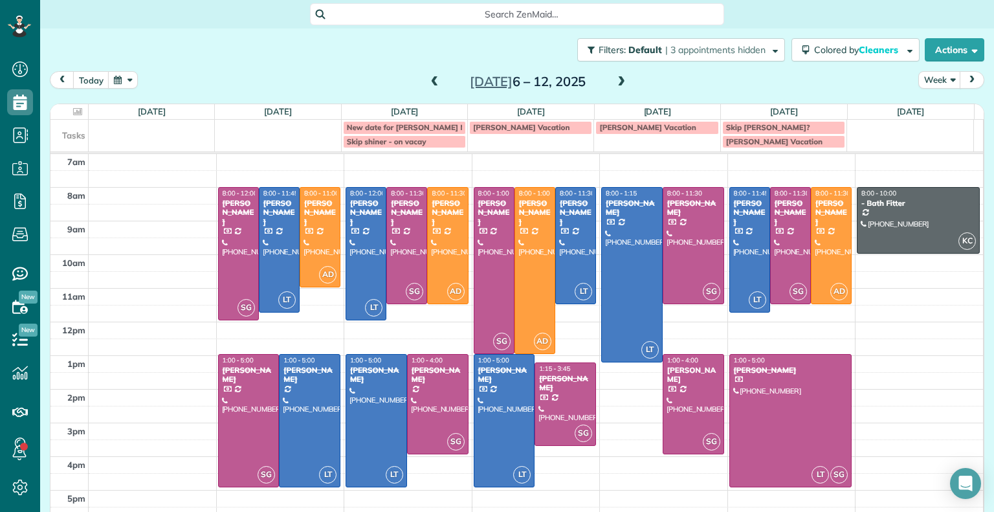
click at [428, 75] on span at bounding box center [435, 81] width 14 height 19
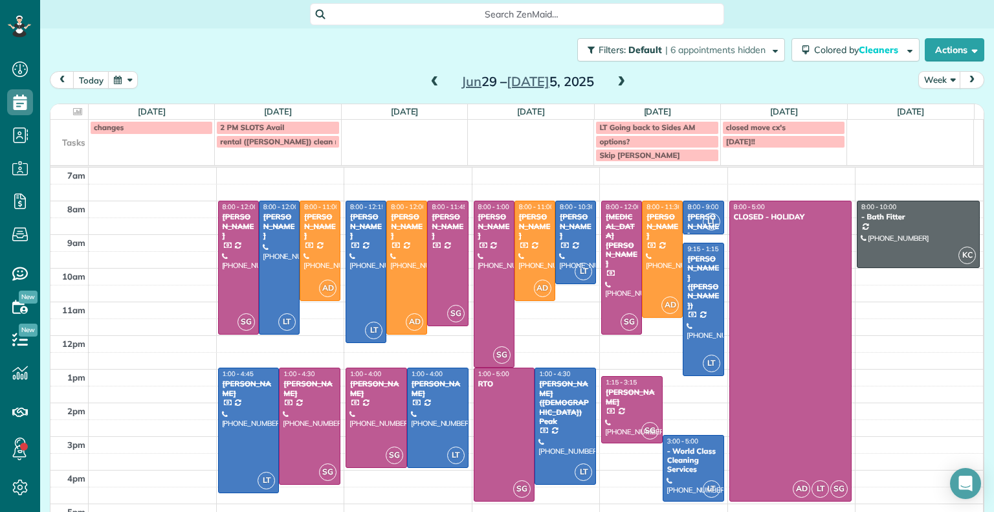
click at [428, 75] on span at bounding box center [435, 81] width 14 height 19
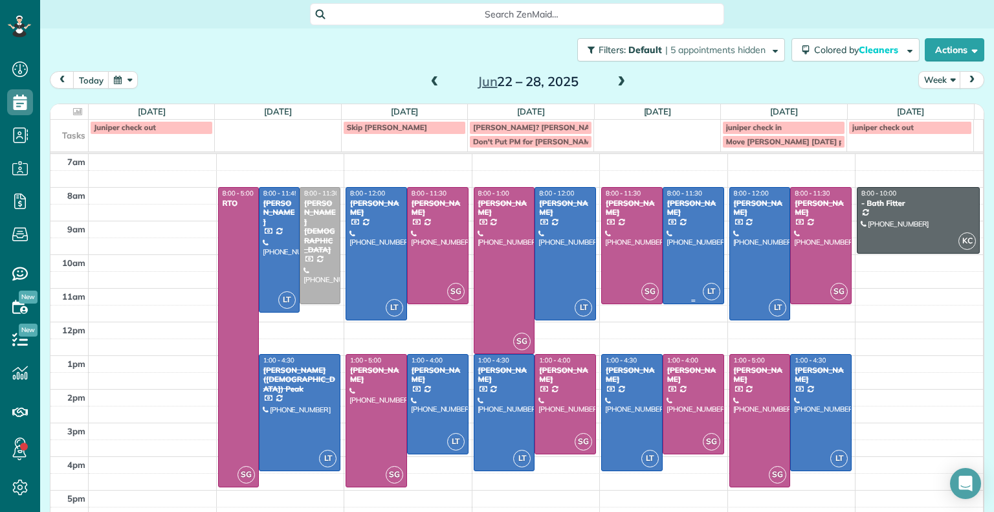
click at [688, 241] on div at bounding box center [693, 246] width 60 height 116
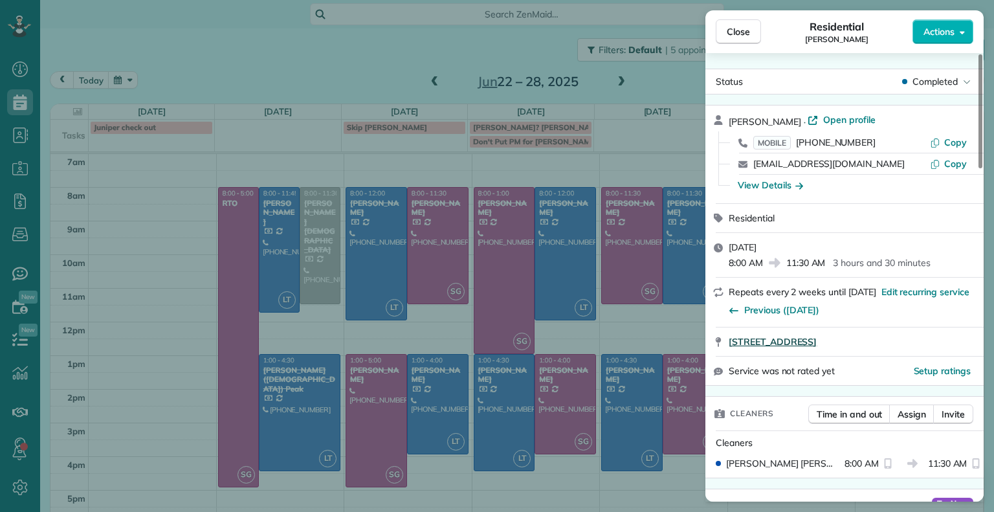
click at [809, 342] on span "[STREET_ADDRESS]" at bounding box center [772, 341] width 88 height 13
click at [667, 224] on div "Close Residential [PERSON_NAME] Actions Status Completed [PERSON_NAME] · Open p…" at bounding box center [497, 256] width 994 height 512
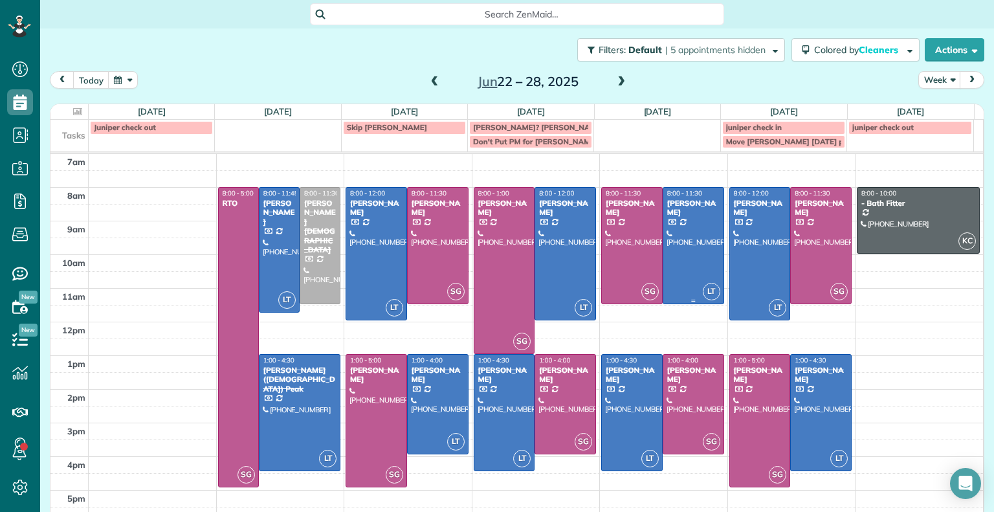
click at [667, 224] on div at bounding box center [693, 246] width 60 height 116
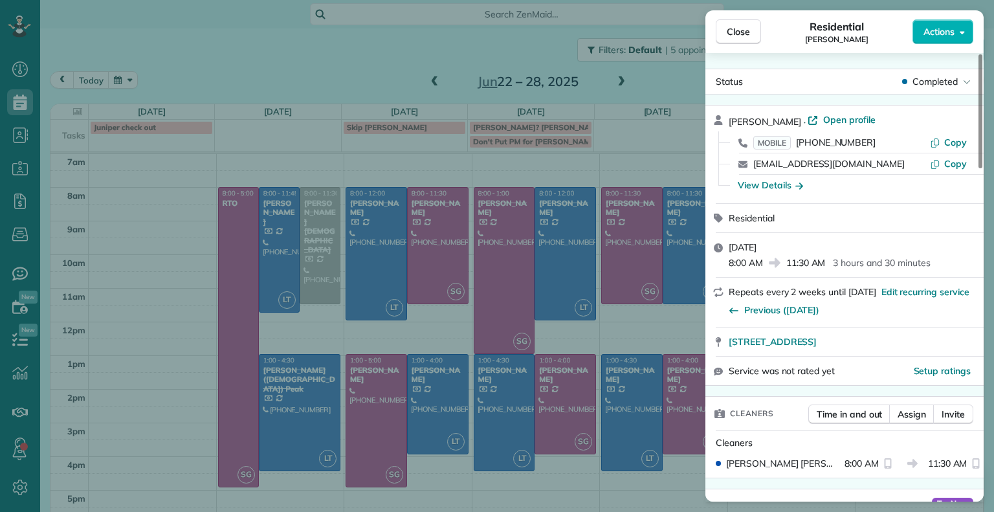
drag, startPoint x: 980, startPoint y: 160, endPoint x: 984, endPoint y: 142, distance: 18.5
click at [982, 142] on div at bounding box center [980, 111] width 4 height 114
click at [648, 87] on div "Close Residential [PERSON_NAME] Actions Status Completed [PERSON_NAME] · Open p…" at bounding box center [497, 256] width 994 height 512
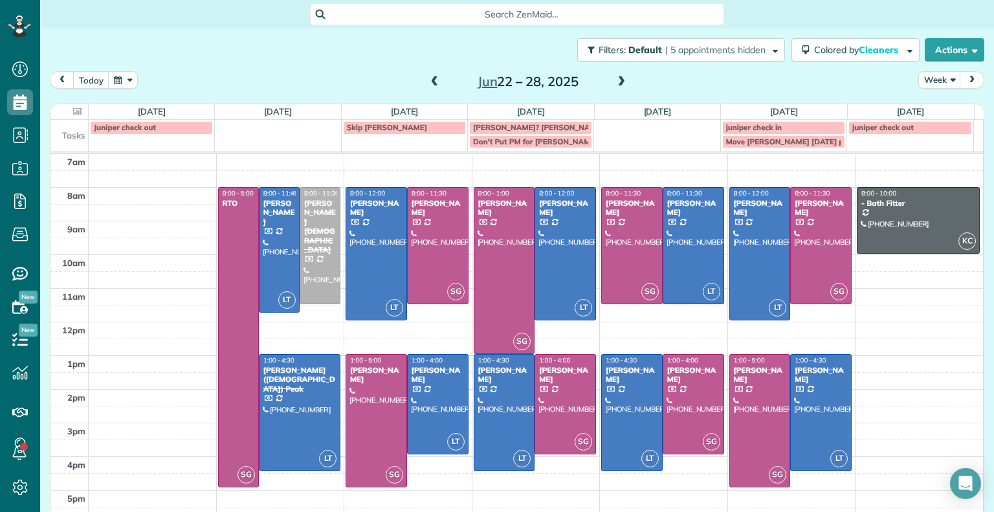
click at [648, 87] on div "[DATE] Week [DATE] – [DATE]" at bounding box center [517, 83] width 934 height 24
click at [616, 82] on span at bounding box center [621, 82] width 14 height 12
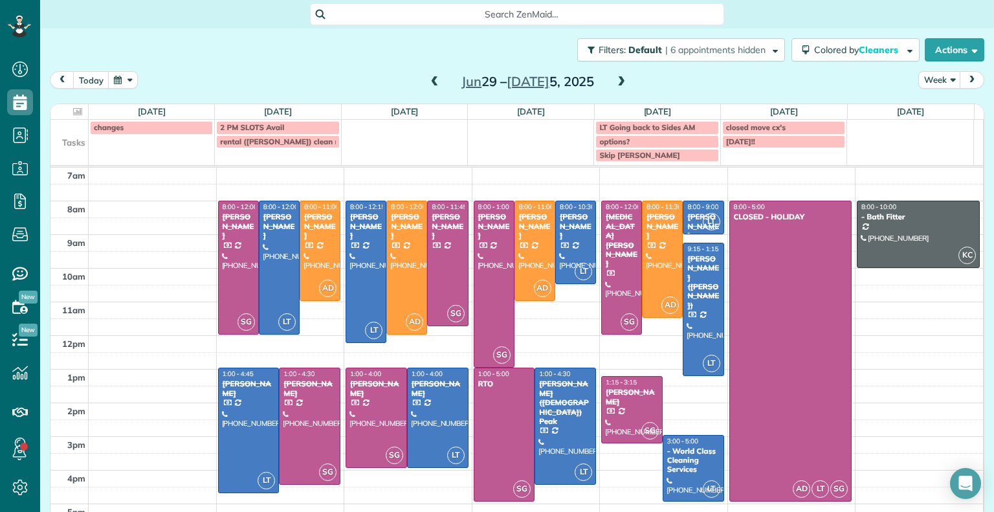
click at [617, 80] on span at bounding box center [621, 82] width 14 height 12
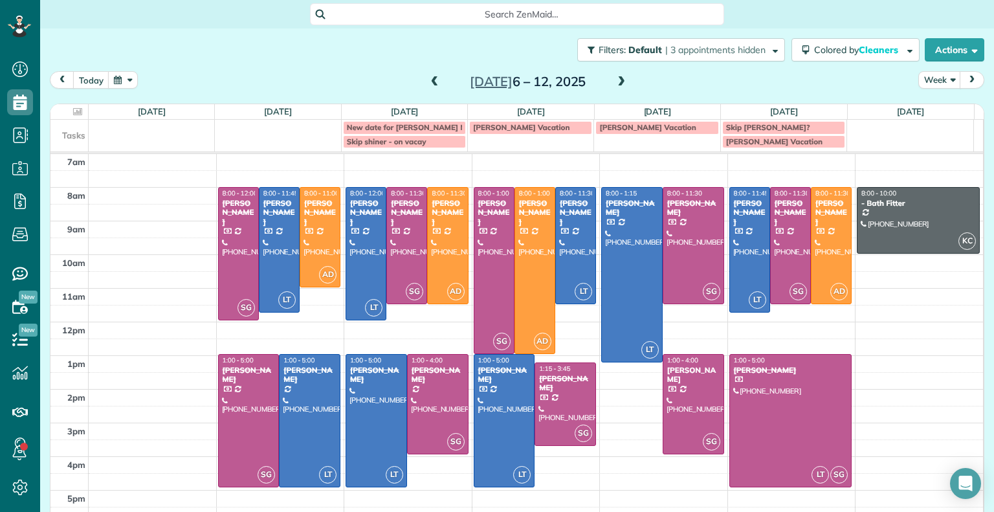
click at [615, 82] on span at bounding box center [621, 82] width 14 height 12
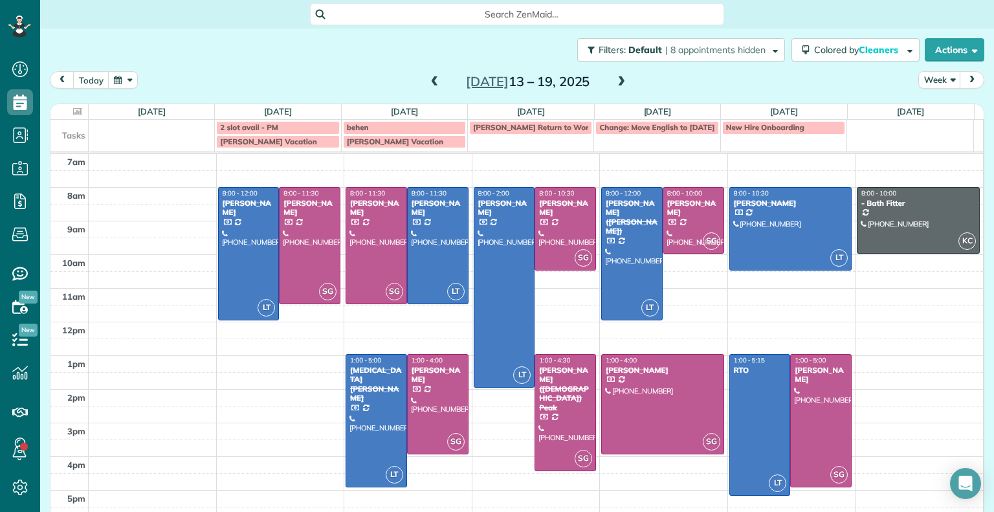
click at [617, 76] on span at bounding box center [621, 82] width 14 height 12
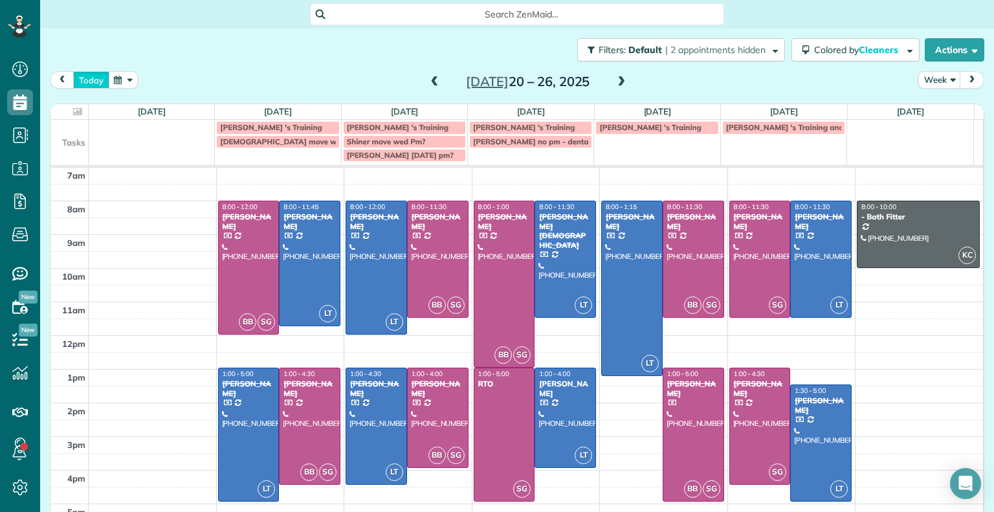
click at [94, 82] on button "today" at bounding box center [91, 79] width 36 height 17
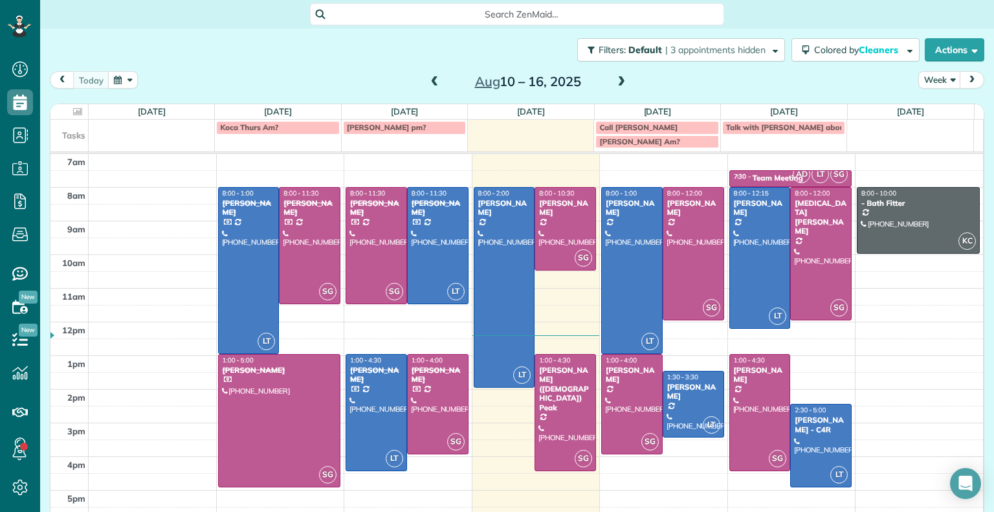
click at [619, 85] on span at bounding box center [621, 82] width 14 height 12
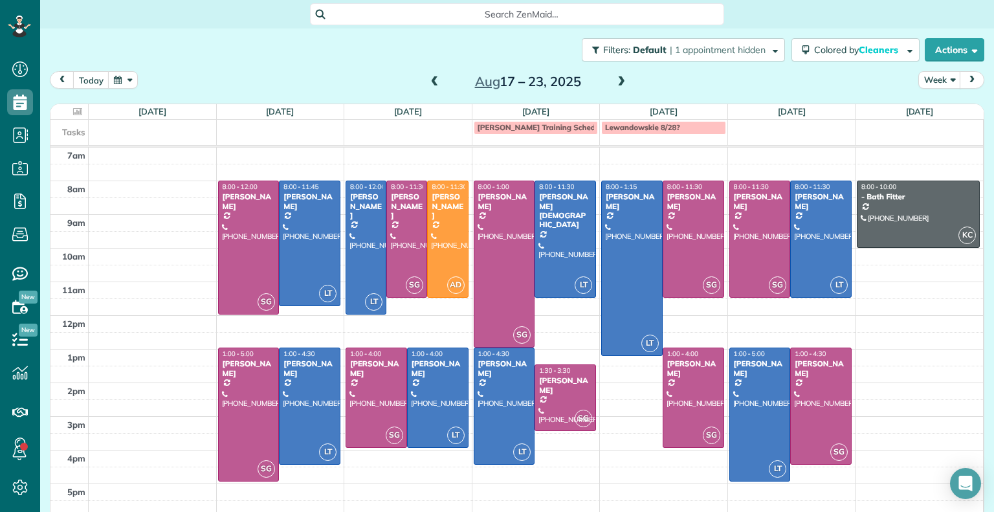
click at [614, 84] on span at bounding box center [621, 82] width 14 height 12
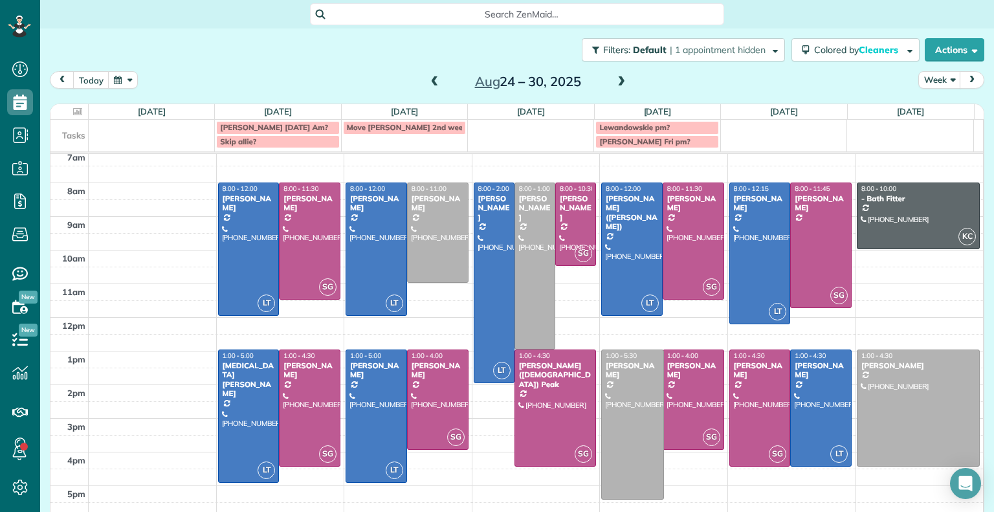
scroll to position [5, 0]
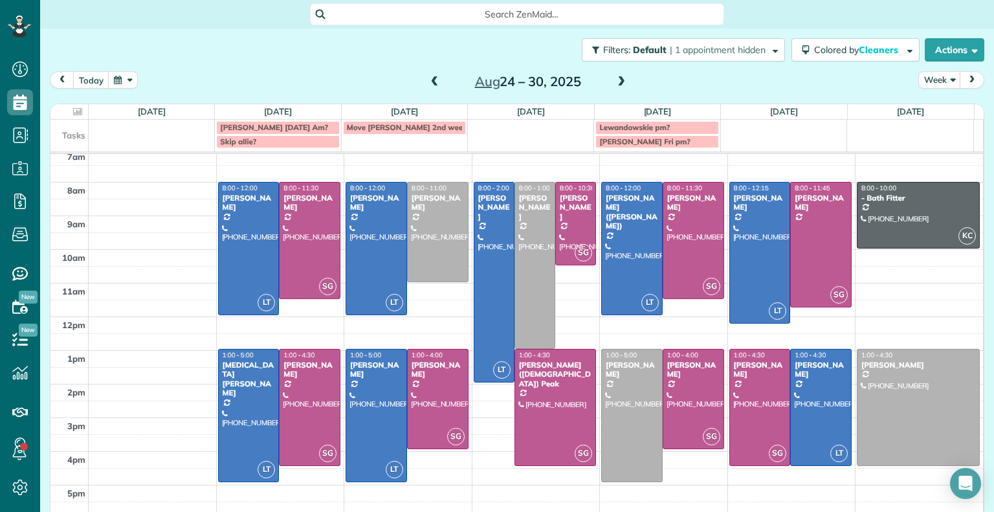
click at [618, 481] on link "1:00 - 5:00 [PERSON_NAME] [PHONE_NUMBER] [STREET_ADDRESS]" at bounding box center [631, 415] width 61 height 133
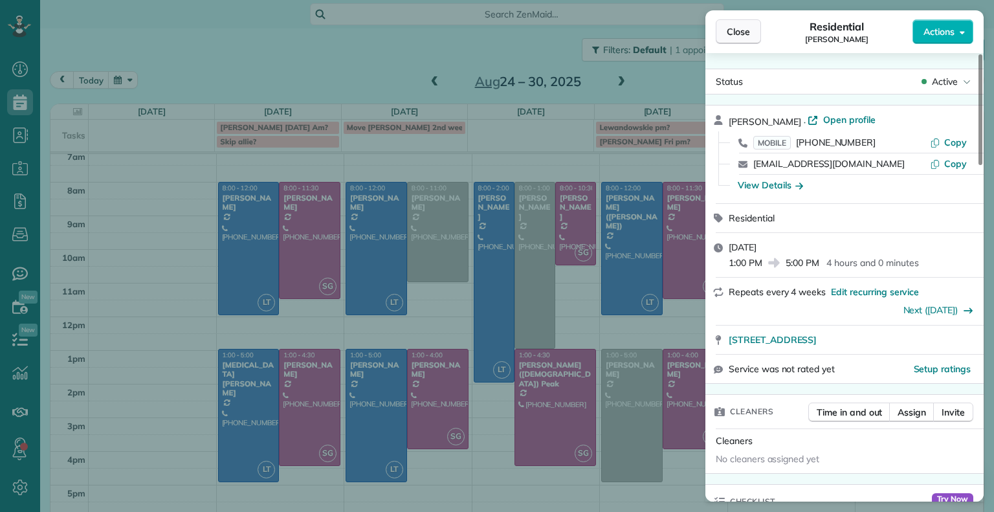
click at [726, 27] on span "Close" at bounding box center [737, 31] width 23 height 13
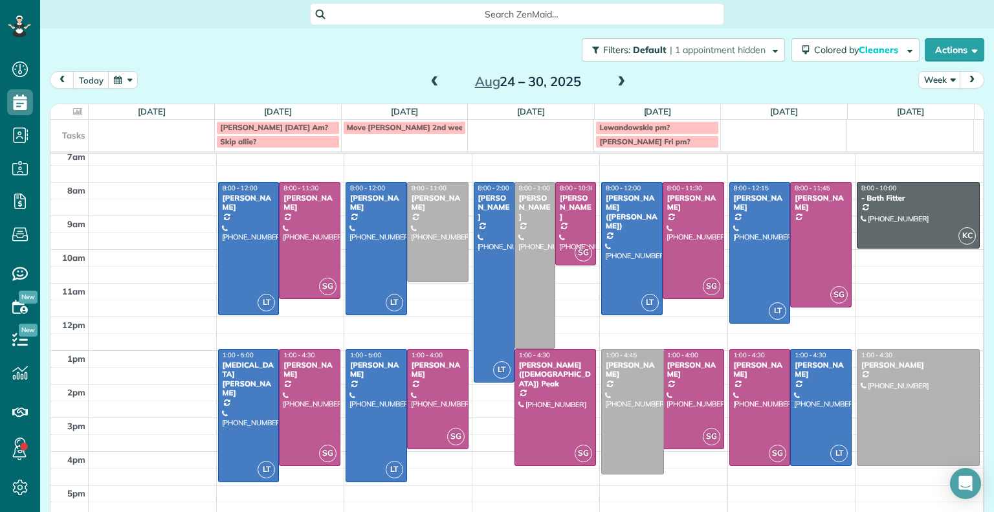
drag, startPoint x: 619, startPoint y: 478, endPoint x: 626, endPoint y: 474, distance: 8.4
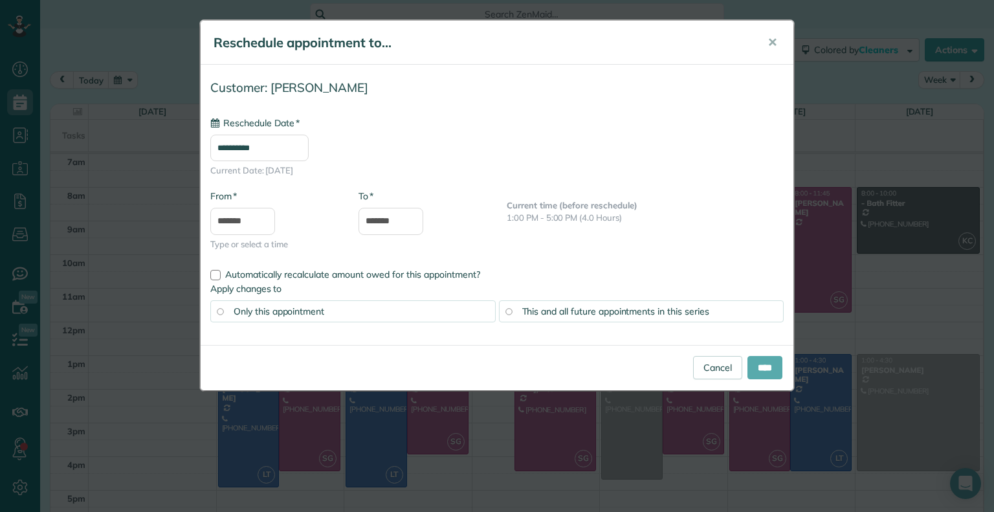
type input "**********"
click at [715, 371] on link "Cancel" at bounding box center [717, 367] width 49 height 23
